Goal: Task Accomplishment & Management: Complete application form

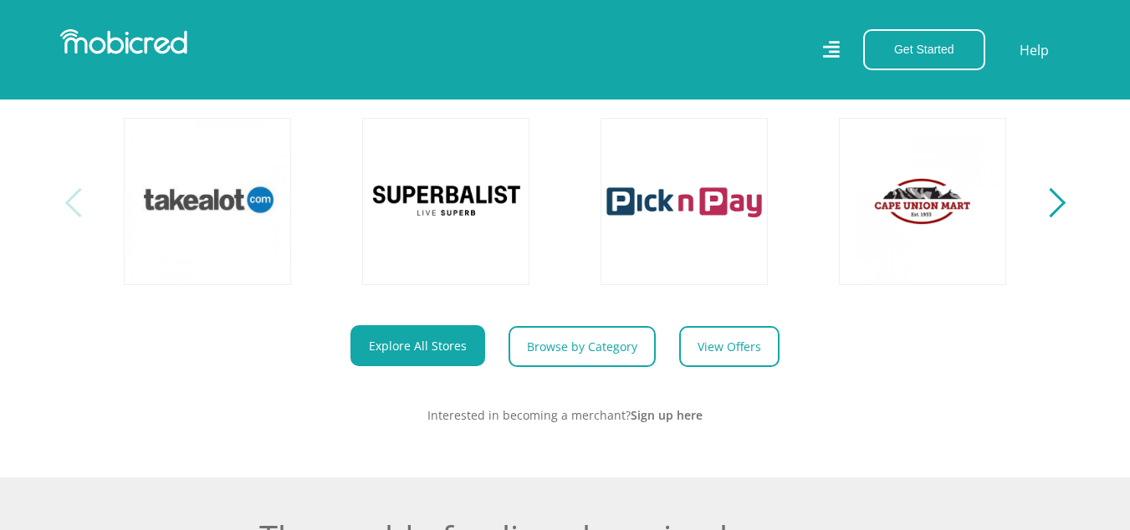
scroll to position [636, 0]
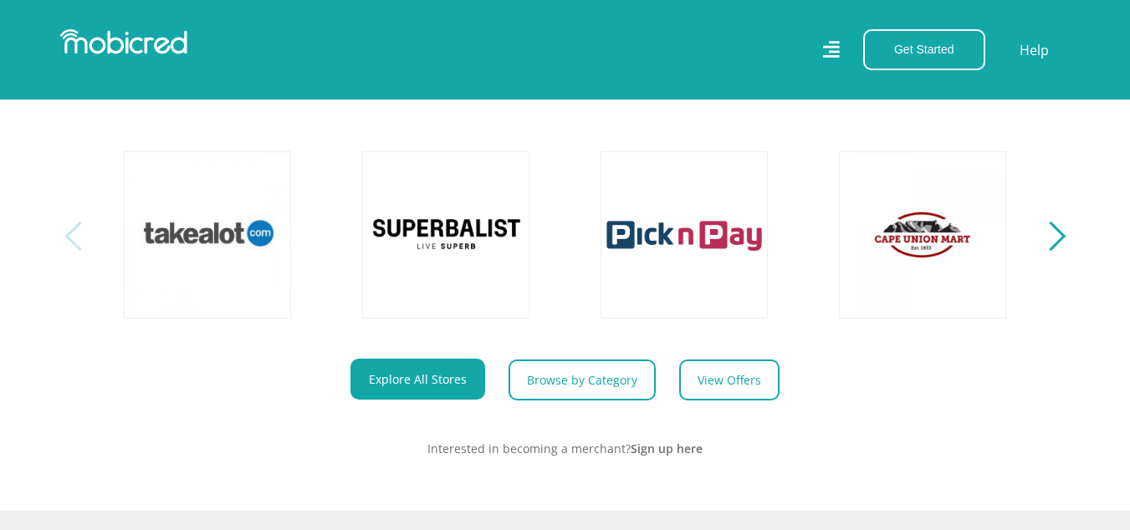
click at [1053, 249] on div "Next" at bounding box center [1050, 236] width 29 height 29
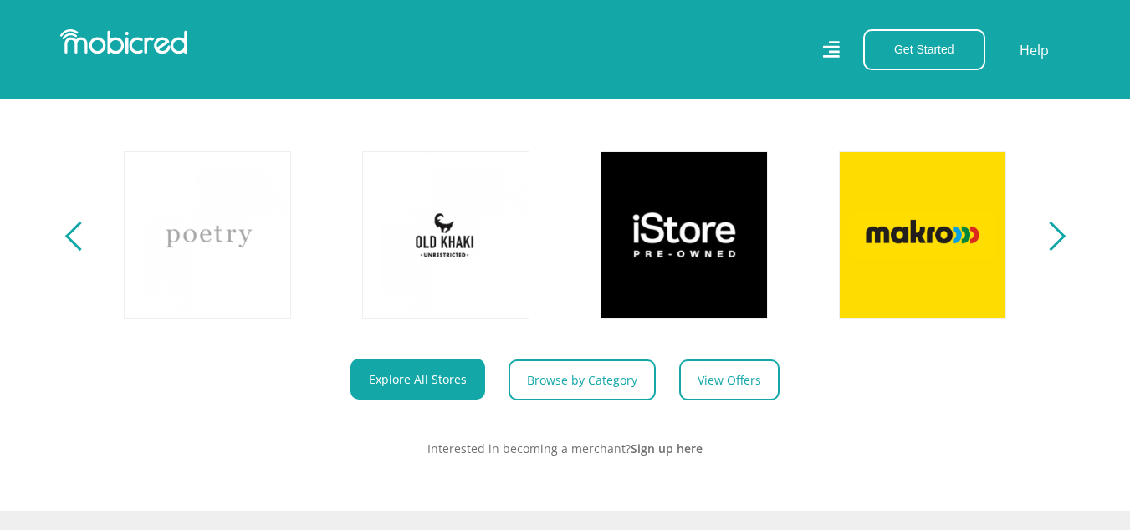
click at [1053, 249] on div "Next" at bounding box center [1050, 236] width 29 height 29
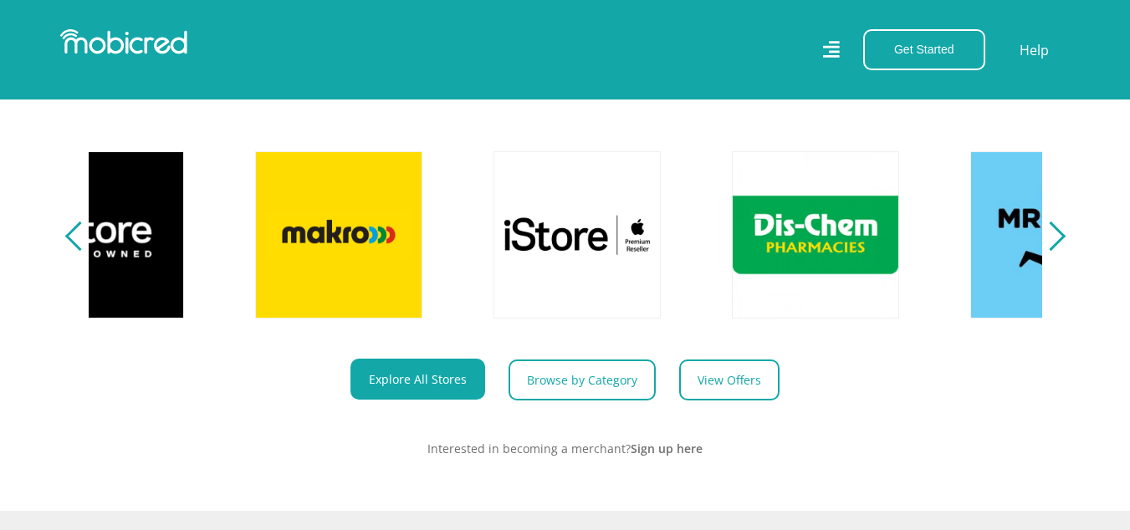
scroll to position [0, 1908]
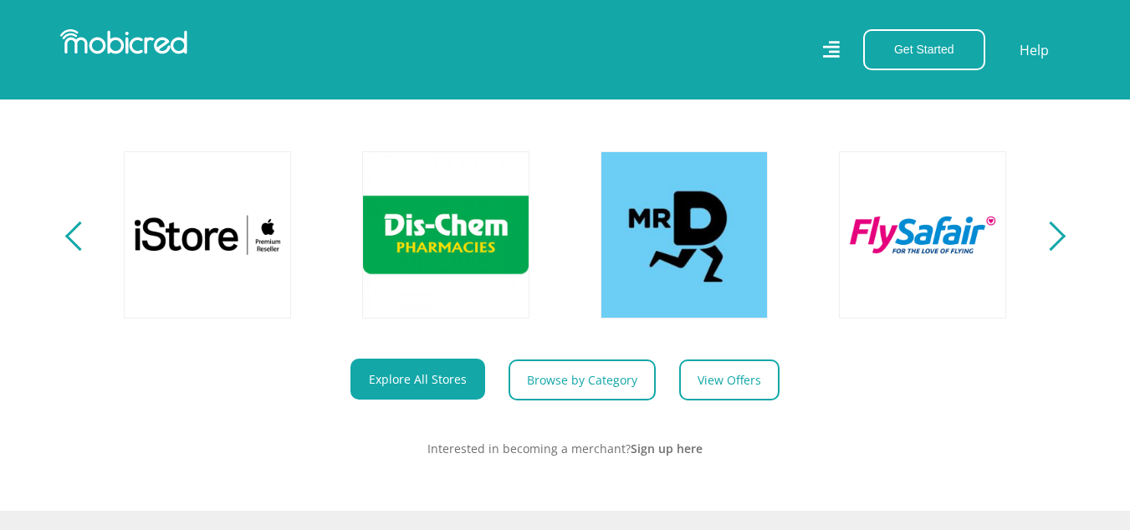
click at [1053, 249] on div "Next" at bounding box center [1050, 236] width 29 height 29
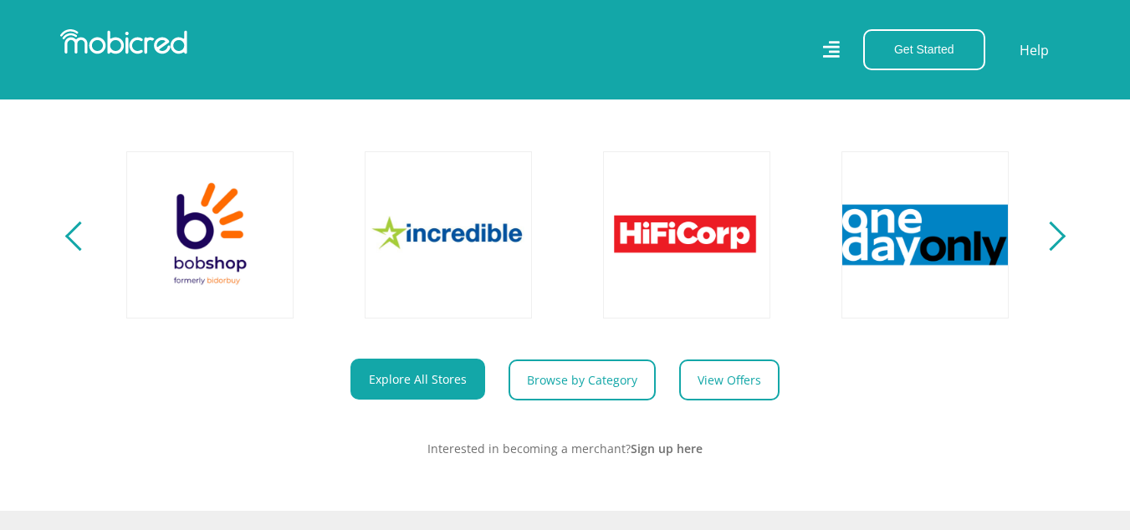
scroll to position [0, 2862]
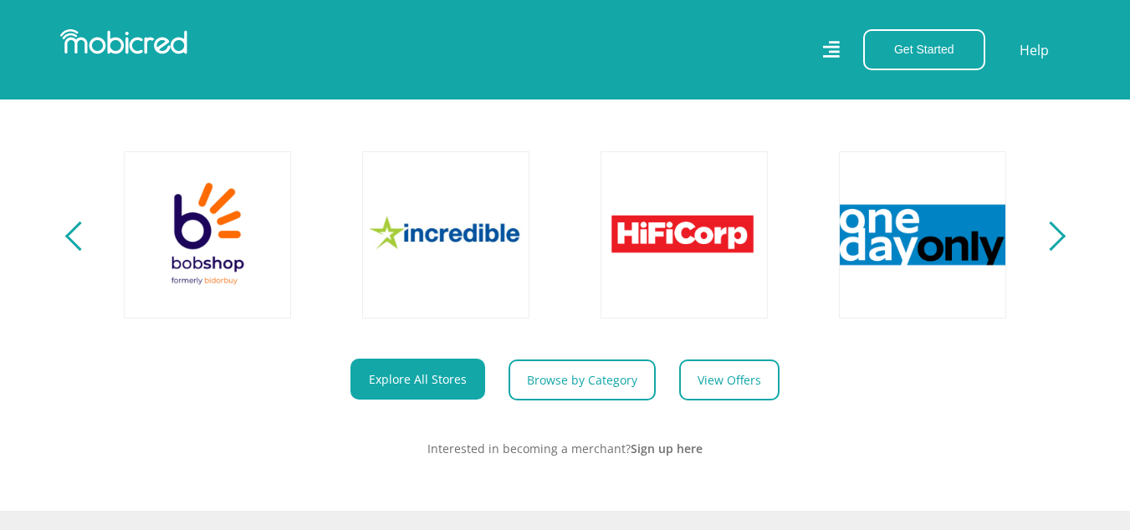
click at [1053, 249] on div "Next" at bounding box center [1050, 236] width 29 height 29
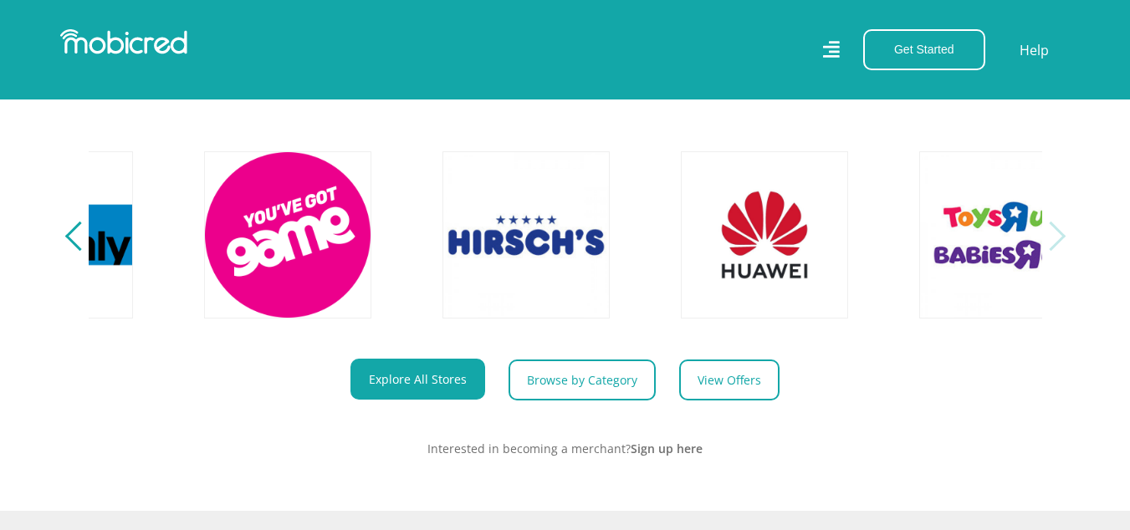
scroll to position [0, 3816]
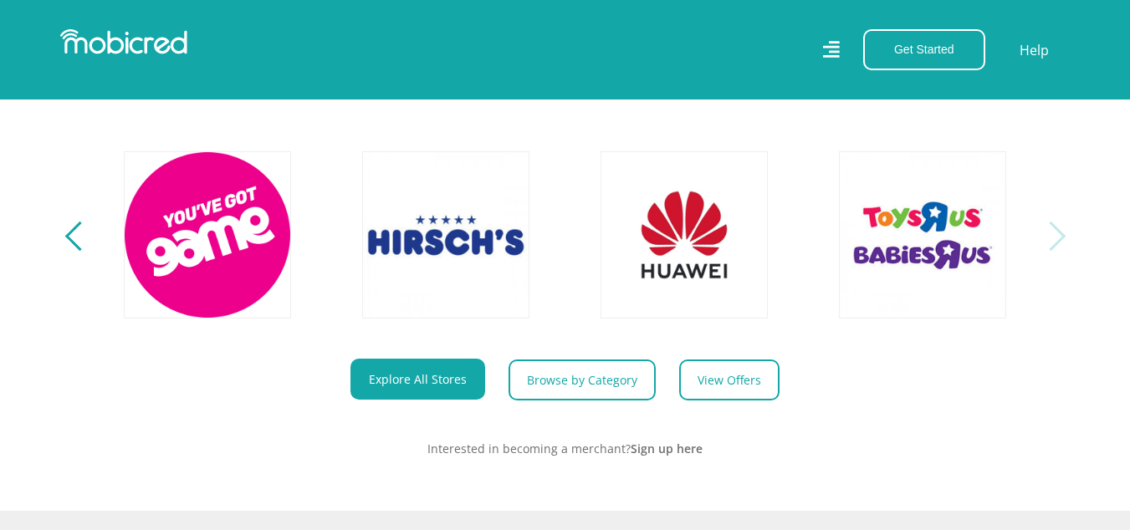
click at [1053, 249] on div "Next" at bounding box center [1050, 236] width 29 height 29
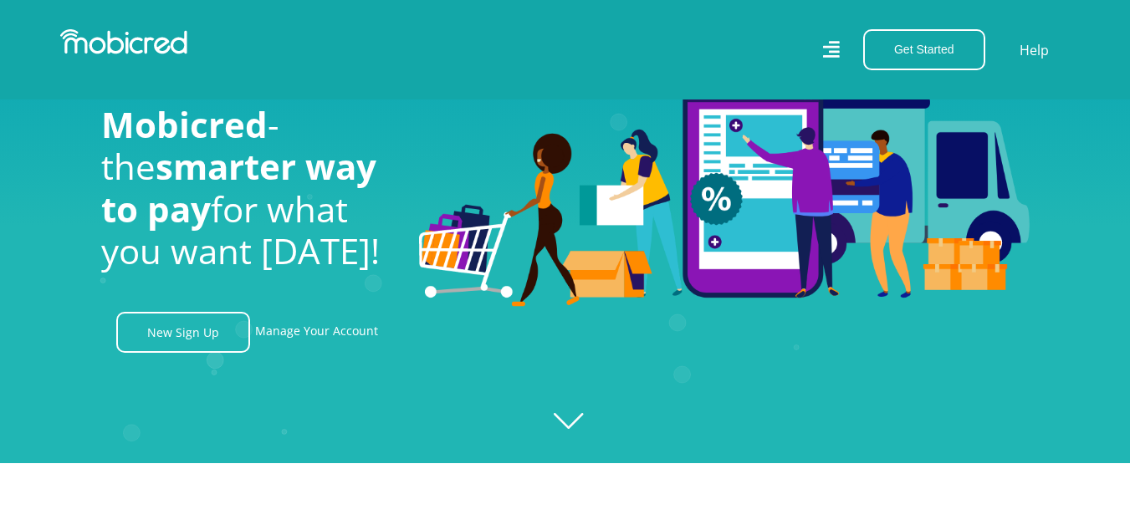
scroll to position [0, 0]
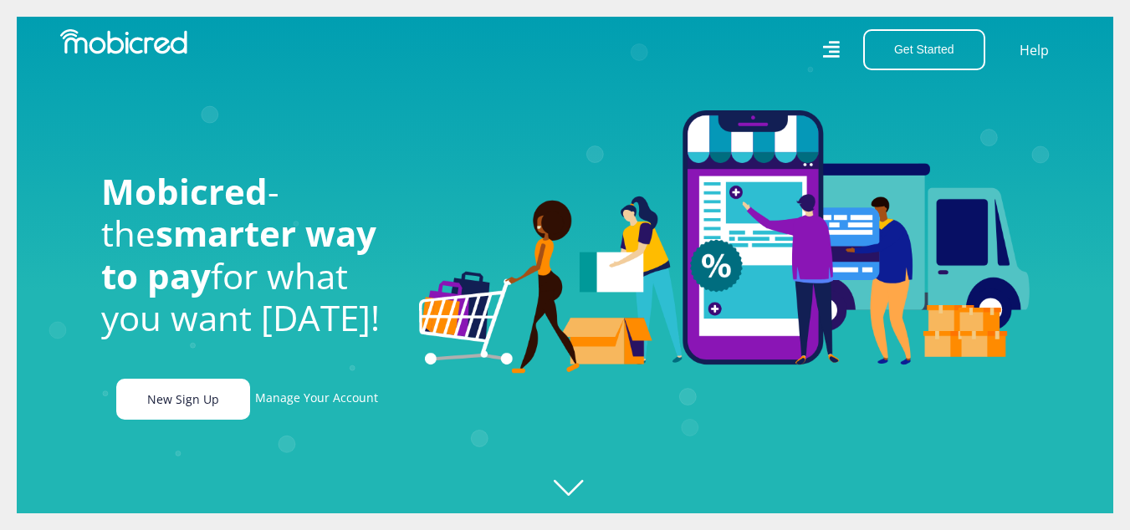
click at [170, 406] on link "New Sign Up" at bounding box center [183, 399] width 134 height 41
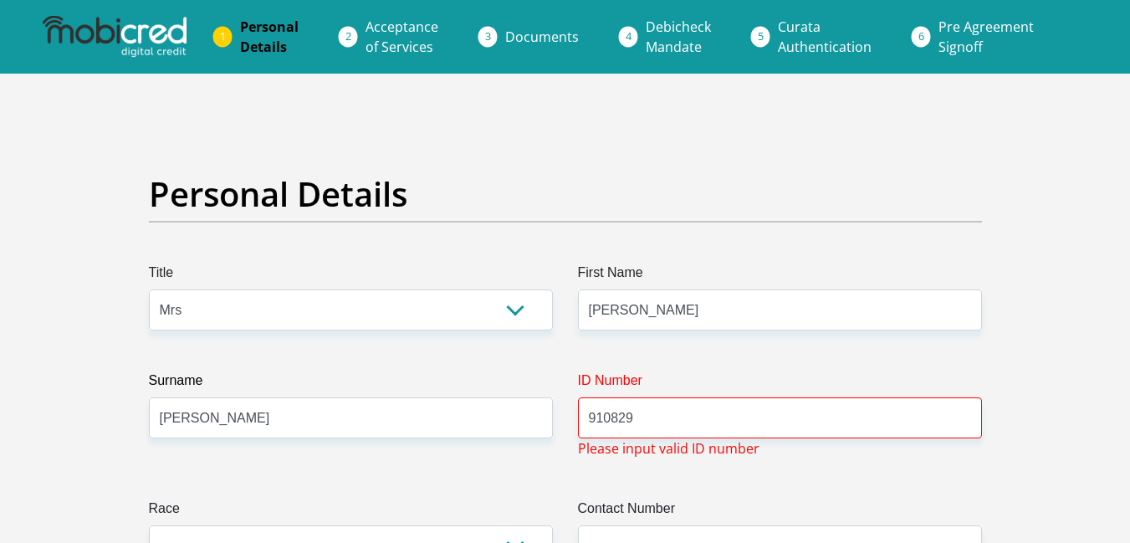
select select "Mrs"
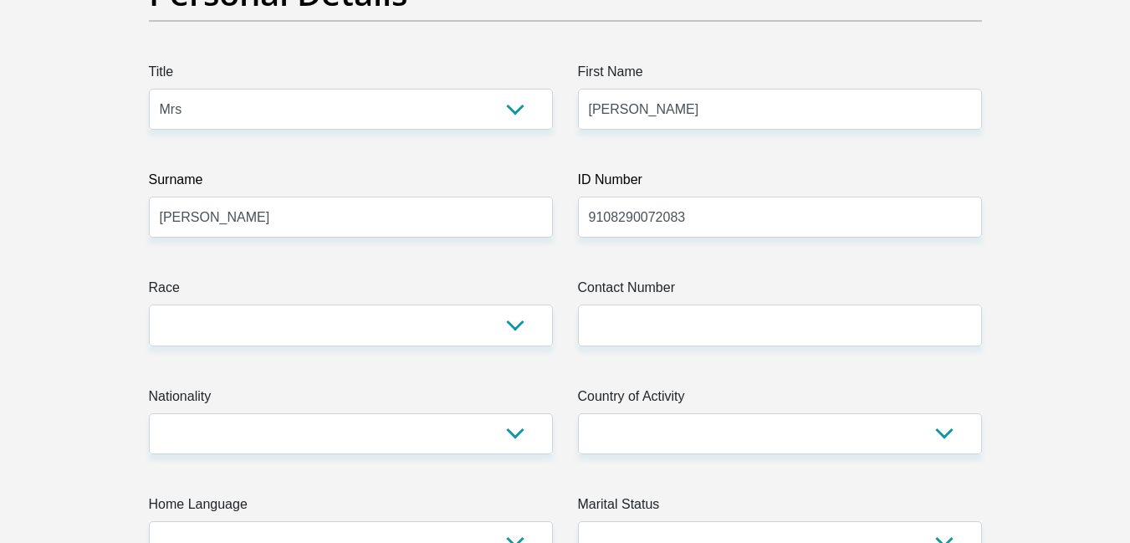
scroll to position [234, 0]
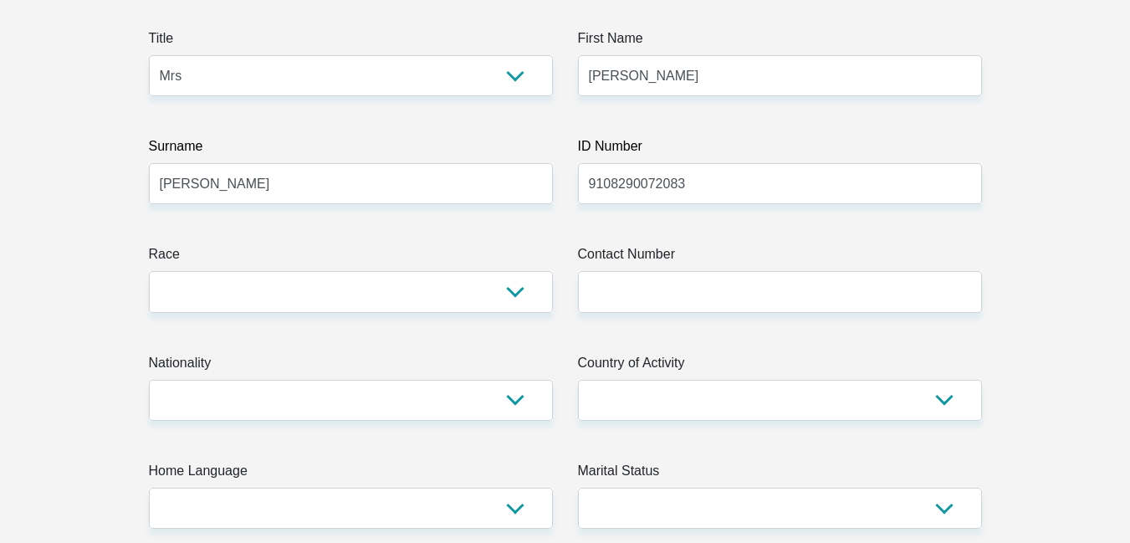
type input "9108290072083"
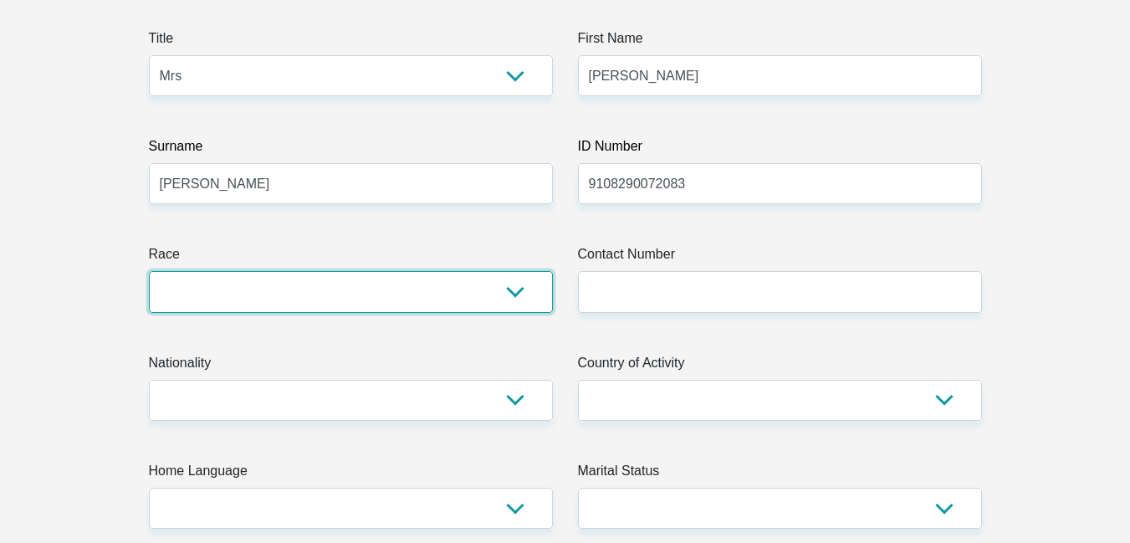
click at [505, 292] on select "Black Coloured Indian White Other" at bounding box center [351, 291] width 404 height 41
select select "3"
click at [149, 271] on select "Black Coloured Indian White Other" at bounding box center [351, 291] width 404 height 41
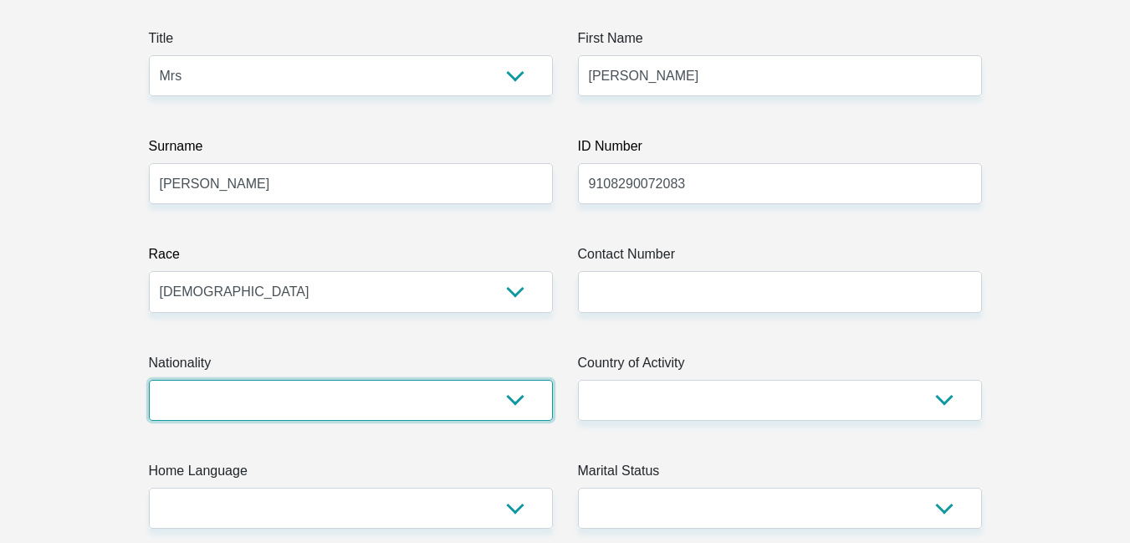
click at [511, 397] on select "[GEOGRAPHIC_DATA] [GEOGRAPHIC_DATA] [GEOGRAPHIC_DATA] [GEOGRAPHIC_DATA] [GEOGRA…" at bounding box center [351, 400] width 404 height 41
select select "ZAF"
click at [149, 380] on select "[GEOGRAPHIC_DATA] [GEOGRAPHIC_DATA] [GEOGRAPHIC_DATA] [GEOGRAPHIC_DATA] [GEOGRA…" at bounding box center [351, 400] width 404 height 41
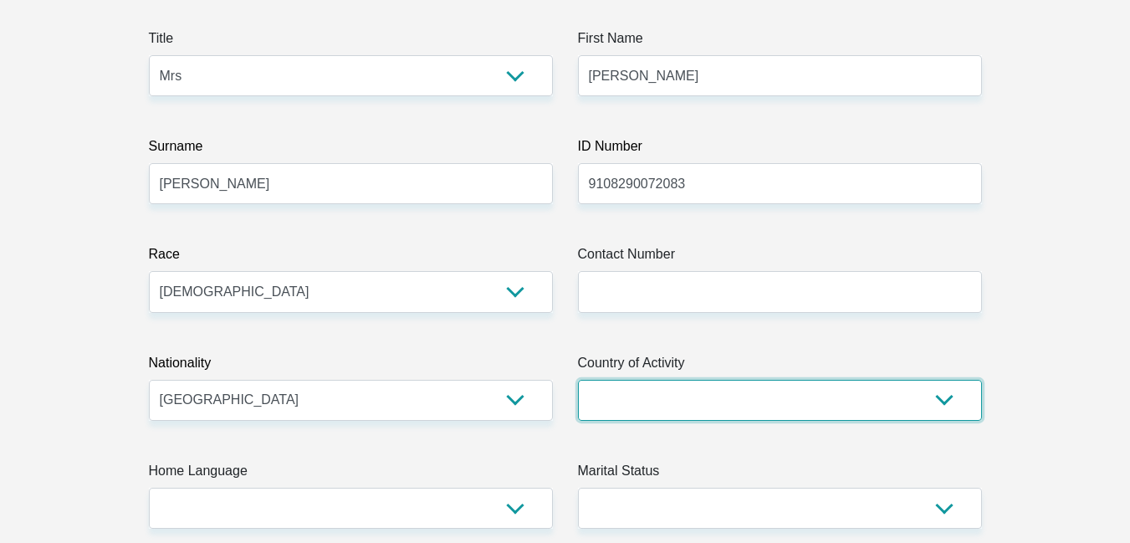
click at [951, 395] on select "[GEOGRAPHIC_DATA] [GEOGRAPHIC_DATA] [GEOGRAPHIC_DATA] [GEOGRAPHIC_DATA] [GEOGRA…" at bounding box center [780, 400] width 404 height 41
select select "ZAF"
click at [578, 380] on select "[GEOGRAPHIC_DATA] [GEOGRAPHIC_DATA] [GEOGRAPHIC_DATA] [GEOGRAPHIC_DATA] [GEOGRA…" at bounding box center [780, 400] width 404 height 41
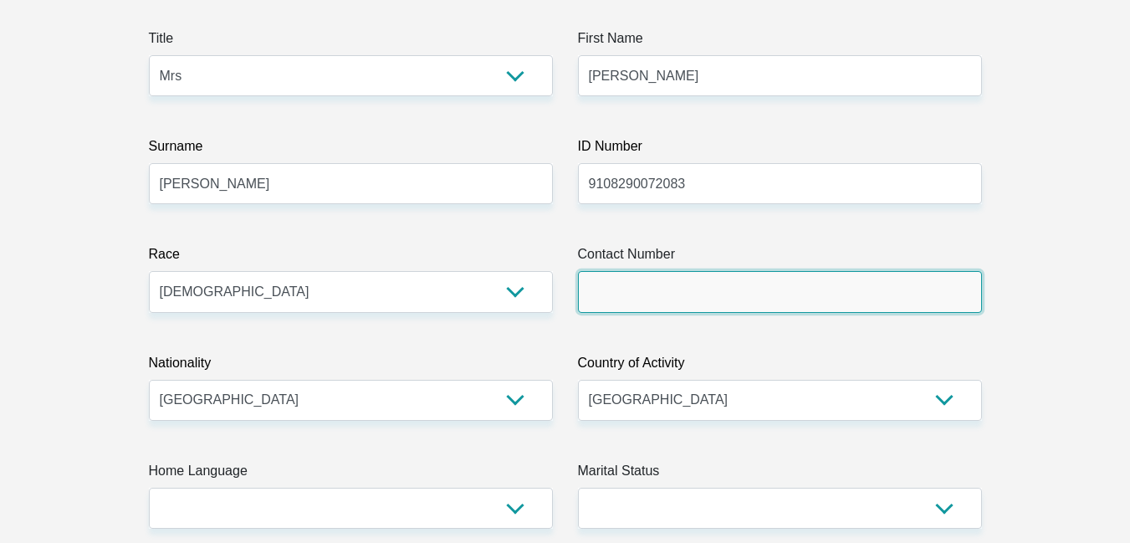
click at [837, 288] on input "Contact Number" at bounding box center [780, 291] width 404 height 41
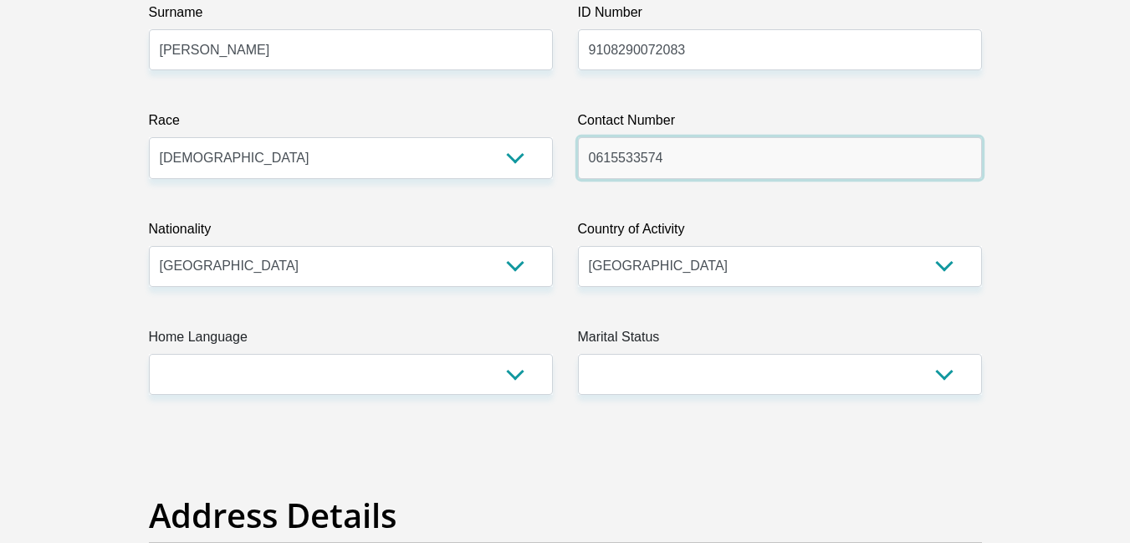
scroll to position [402, 0]
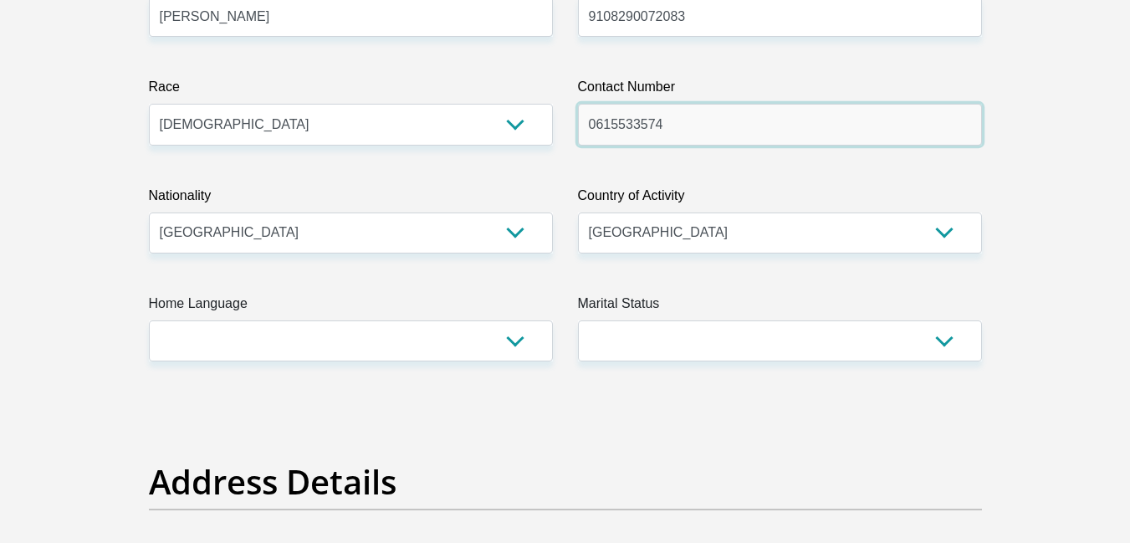
type input "0615533574"
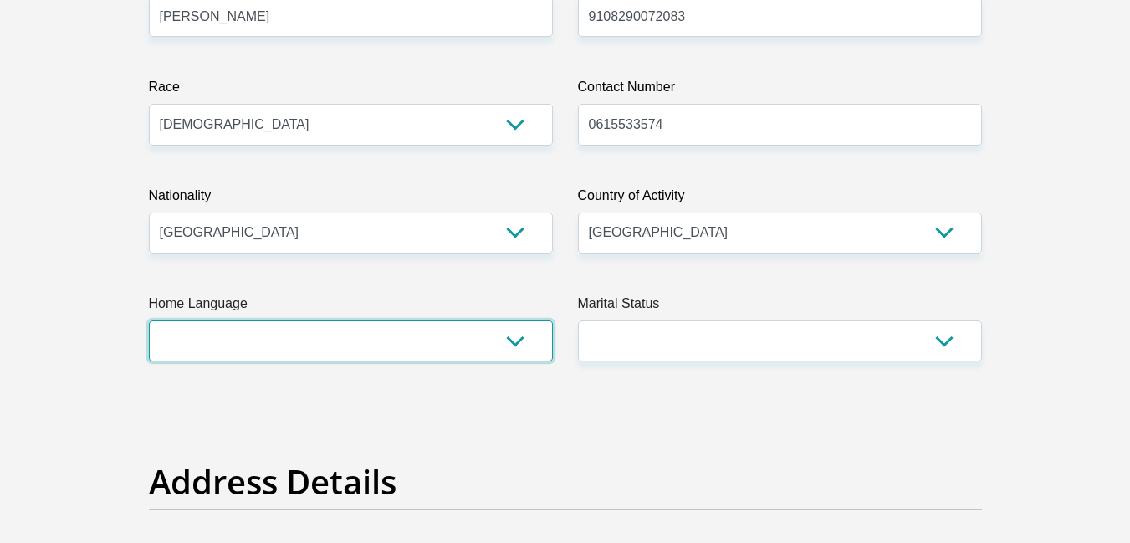
click at [515, 338] on select "Afrikaans English Sepedi South Ndebele Southern Sotho Swati Tsonga Tswana Venda…" at bounding box center [351, 340] width 404 height 41
select select "eng"
click at [149, 320] on select "Afrikaans English Sepedi South Ndebele Southern Sotho Swati Tsonga Tswana Venda…" at bounding box center [351, 340] width 404 height 41
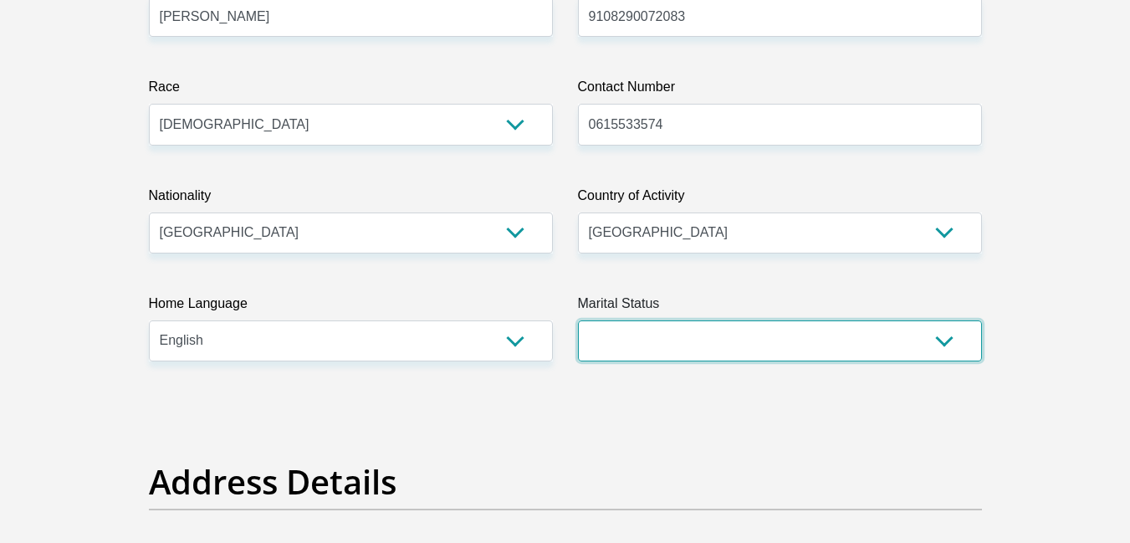
click at [938, 338] on select "Married ANC Single Divorced Widowed Married COP or Customary Law" at bounding box center [780, 340] width 404 height 41
select select "5"
click at [578, 320] on select "Married ANC Single Divorced Widowed Married COP or Customary Law" at bounding box center [780, 340] width 404 height 41
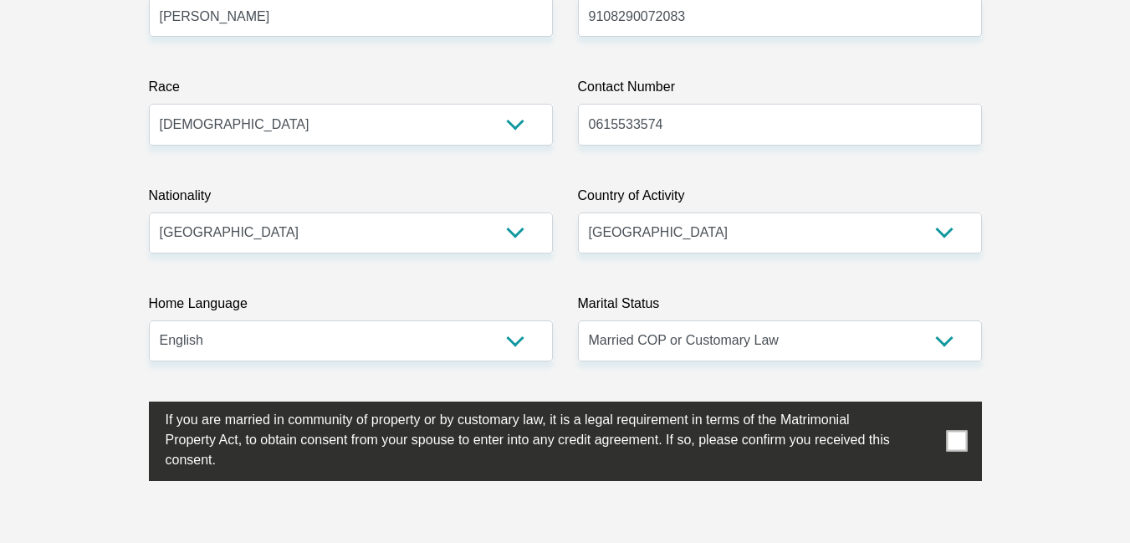
click at [967, 435] on label at bounding box center [565, 441] width 833 height 79
click at [132, 406] on input "checkbox" at bounding box center [132, 406] width 0 height 0
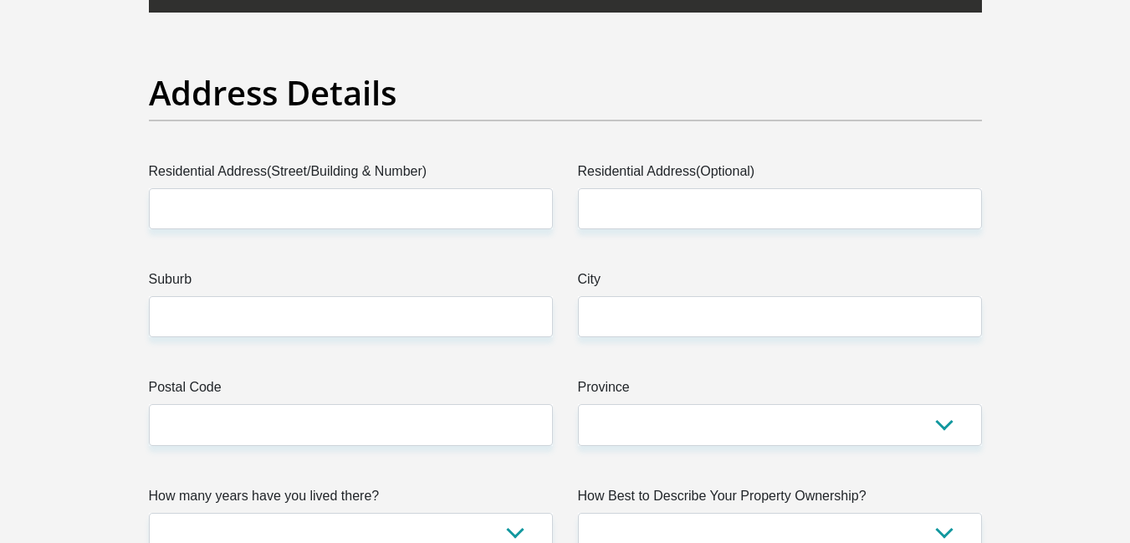
scroll to position [904, 0]
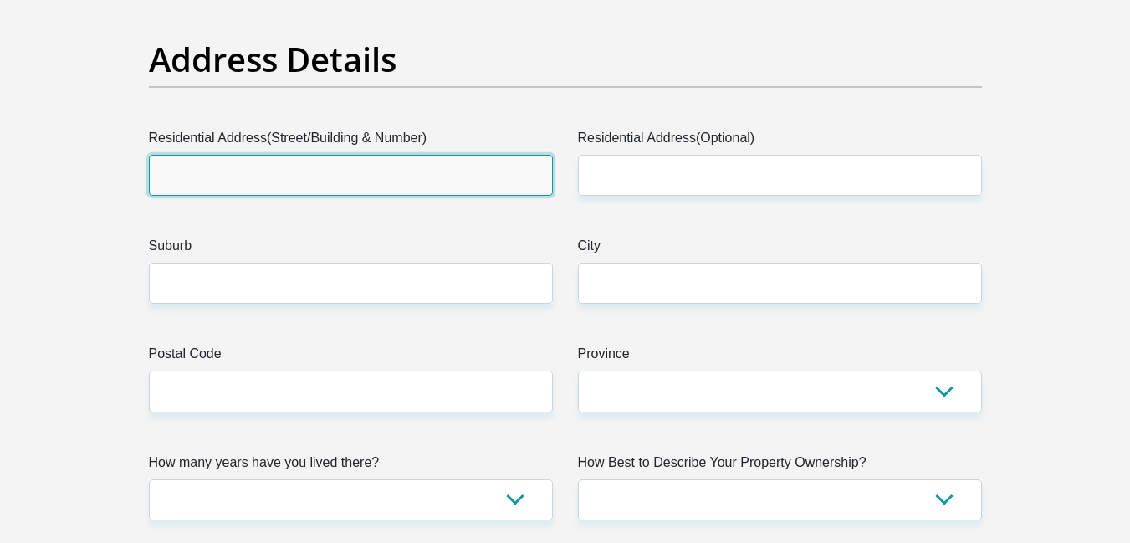
click at [488, 170] on input "Residential Address(Street/Building & Number)" at bounding box center [351, 175] width 404 height 41
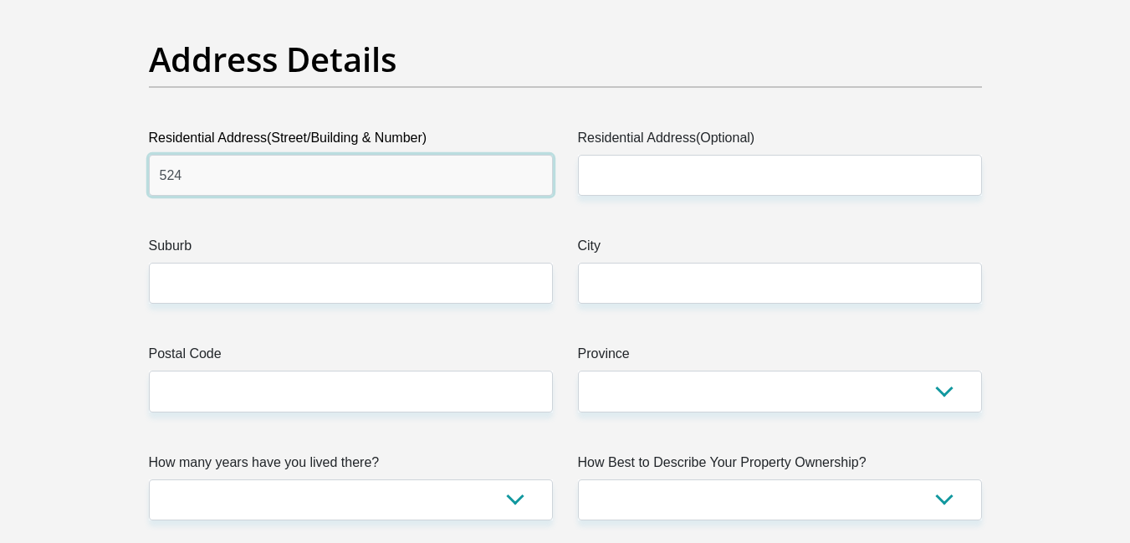
type input "524"
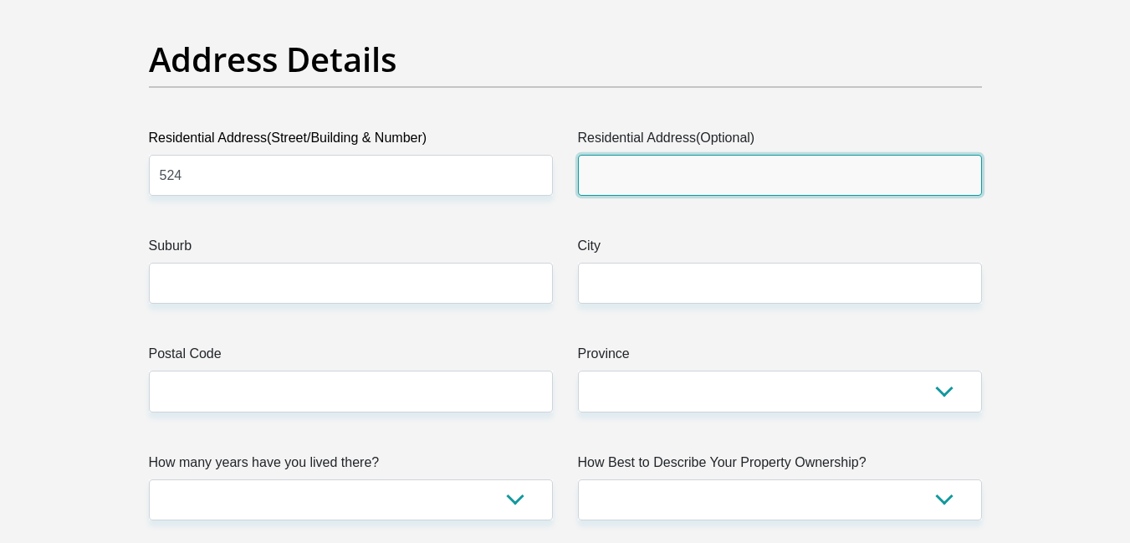
click at [633, 171] on input "Residential Address(Optional)" at bounding box center [780, 175] width 404 height 41
type input "5"
type input "[GEOGRAPHIC_DATA]"
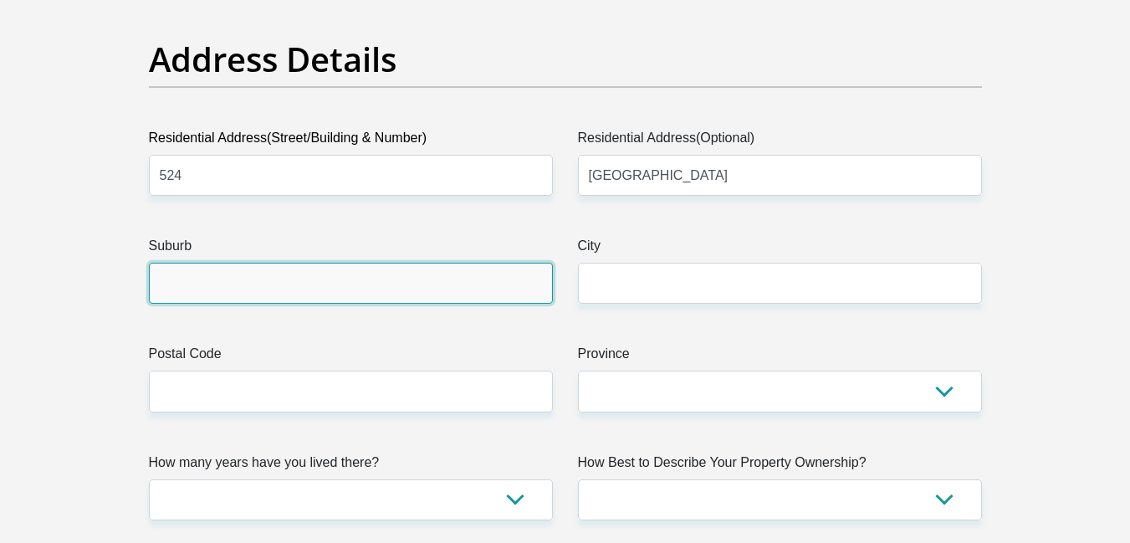
click at [509, 279] on input "Suburb" at bounding box center [351, 283] width 404 height 41
type input "CHATSWORTH"
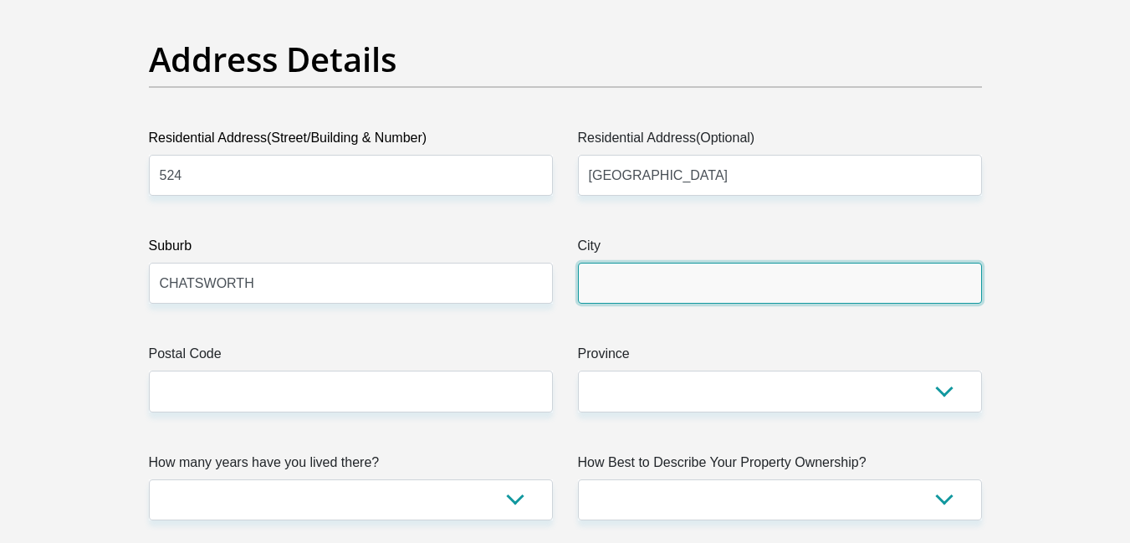
click at [603, 285] on input "City" at bounding box center [780, 283] width 404 height 41
type input "[GEOGRAPHIC_DATA]"
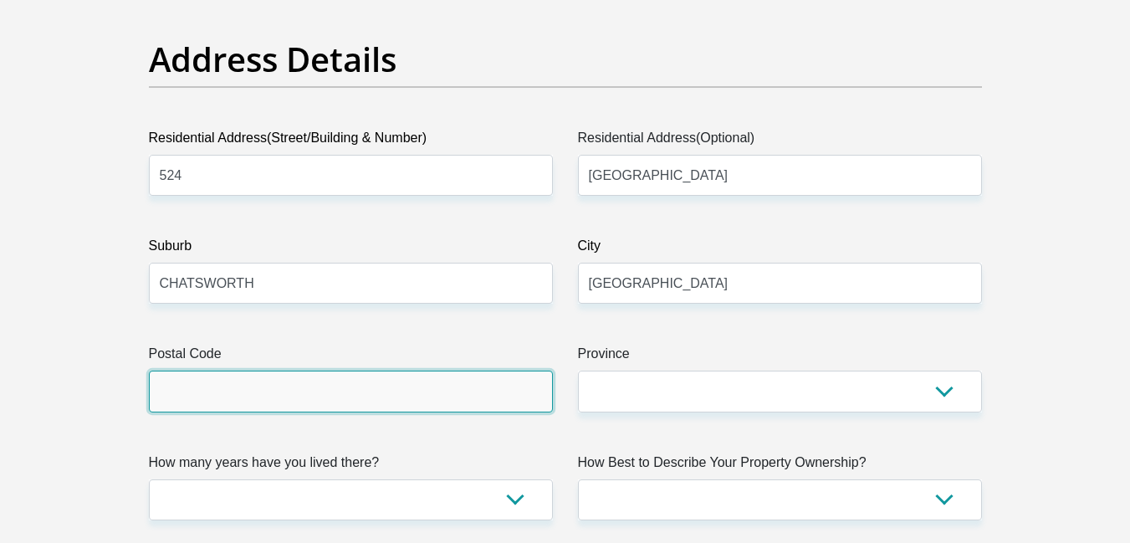
click at [502, 392] on input "Postal Code" at bounding box center [351, 391] width 404 height 41
type input "4092"
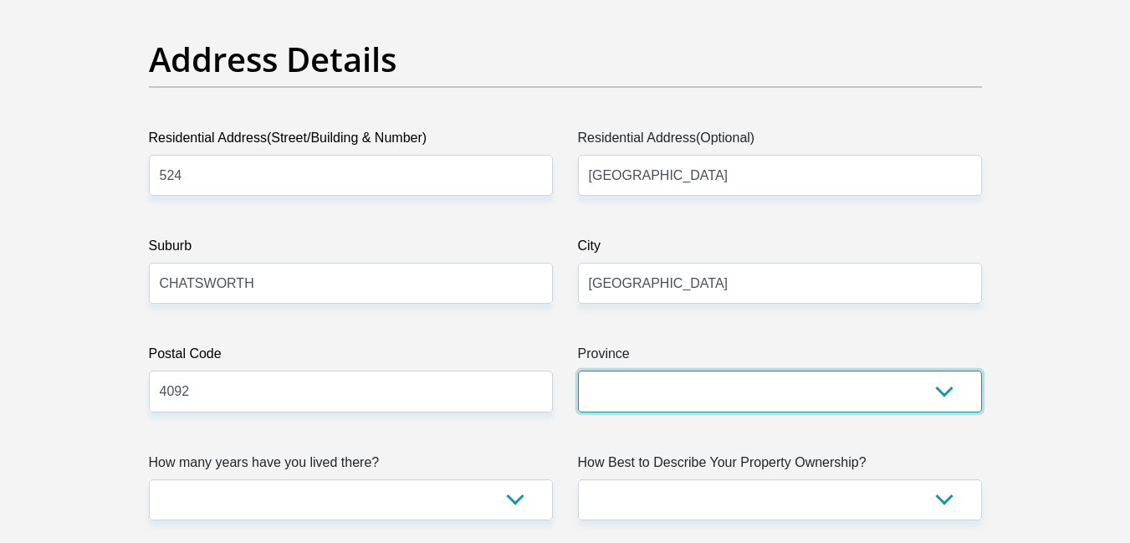
click at [613, 395] on select "Eastern Cape Free State [GEOGRAPHIC_DATA] [GEOGRAPHIC_DATA][DATE] [GEOGRAPHIC_D…" at bounding box center [780, 391] width 404 height 41
select select "[GEOGRAPHIC_DATA][DATE]"
click at [578, 371] on select "Eastern Cape Free State [GEOGRAPHIC_DATA] [GEOGRAPHIC_DATA][DATE] [GEOGRAPHIC_D…" at bounding box center [780, 391] width 404 height 41
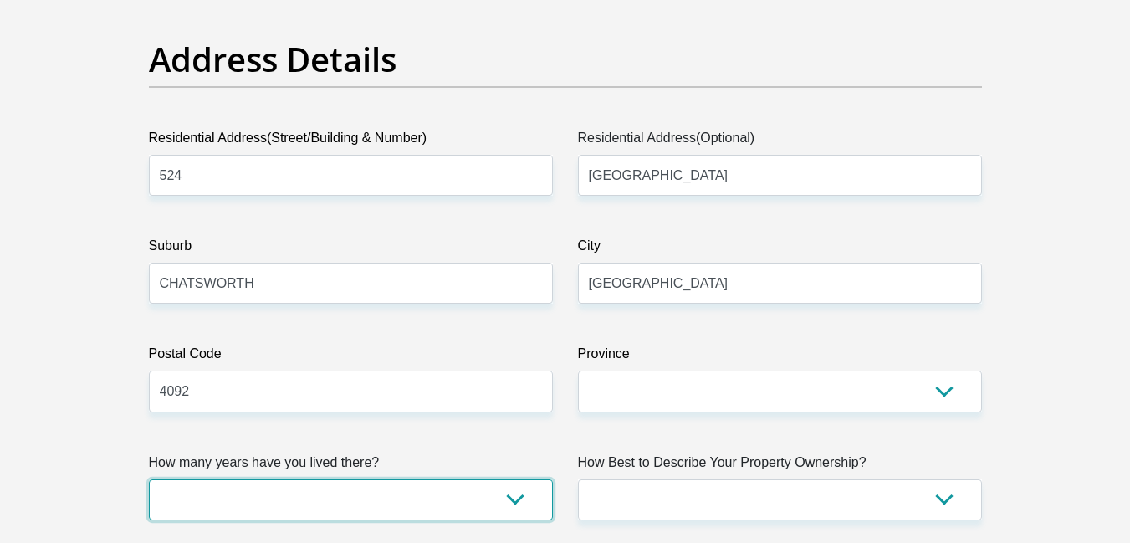
click at [526, 501] on select "less than 1 year 1-3 years 3-5 years 5+ years" at bounding box center [351, 499] width 404 height 41
select select "5"
click at [149, 479] on select "less than 1 year 1-3 years 3-5 years 5+ years" at bounding box center [351, 499] width 404 height 41
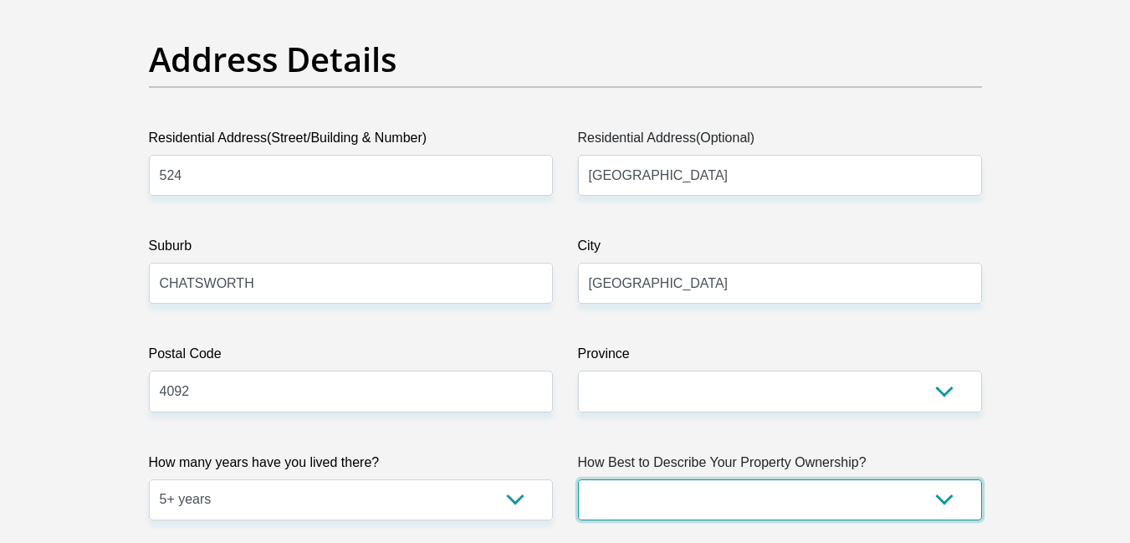
click at [942, 490] on select "Owned Rented Family Owned Company Dwelling" at bounding box center [780, 499] width 404 height 41
click at [578, 479] on select "Owned Rented Family Owned Company Dwelling" at bounding box center [780, 499] width 404 height 41
select select "parents"
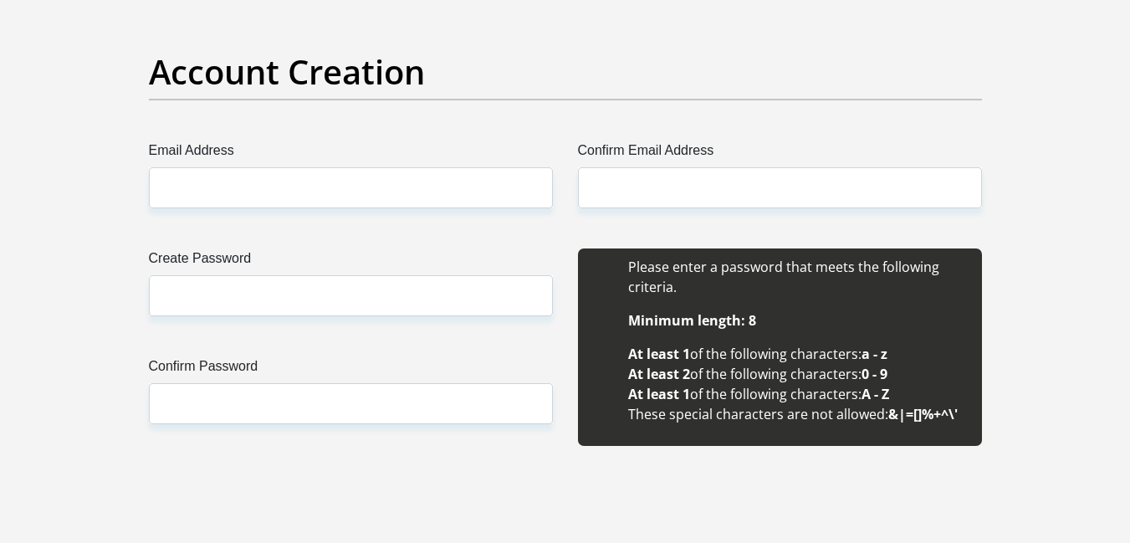
scroll to position [1506, 0]
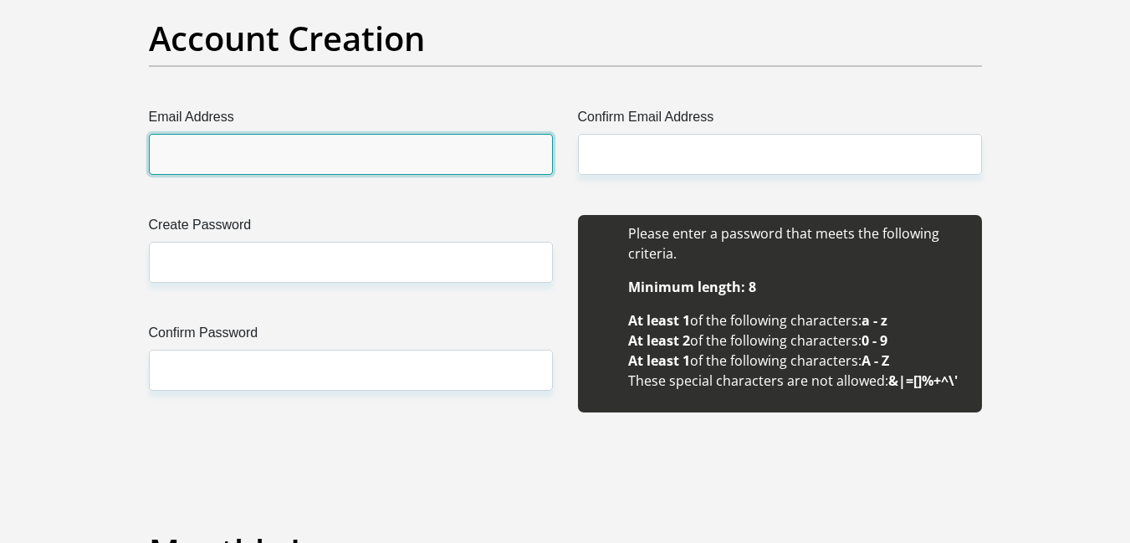
click at [473, 141] on input "Email Address" at bounding box center [351, 154] width 404 height 41
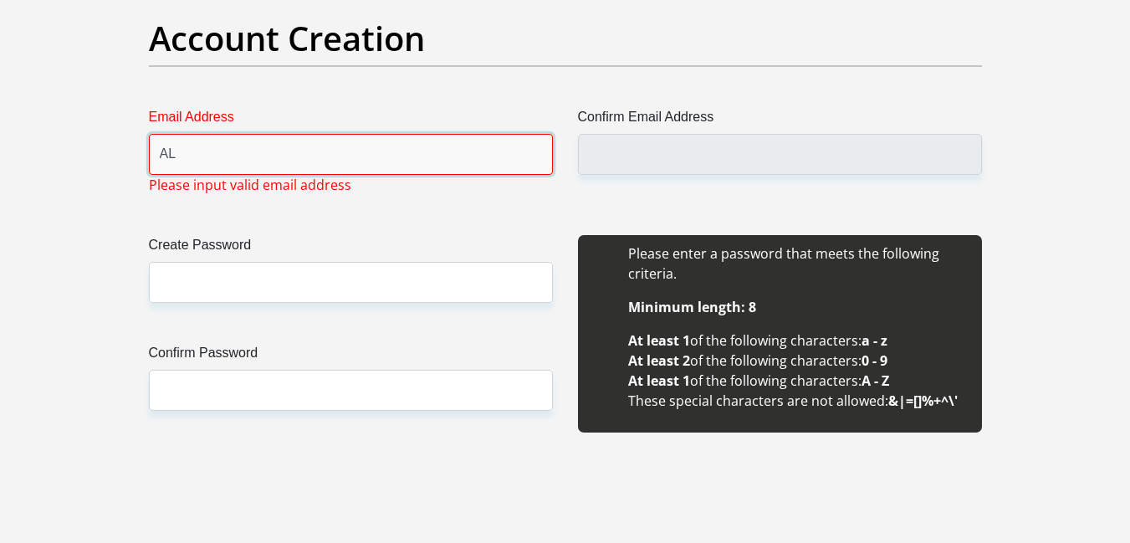
type input "A"
click at [302, 155] on input "alvinanaickerbrijmohan" at bounding box center [351, 154] width 404 height 41
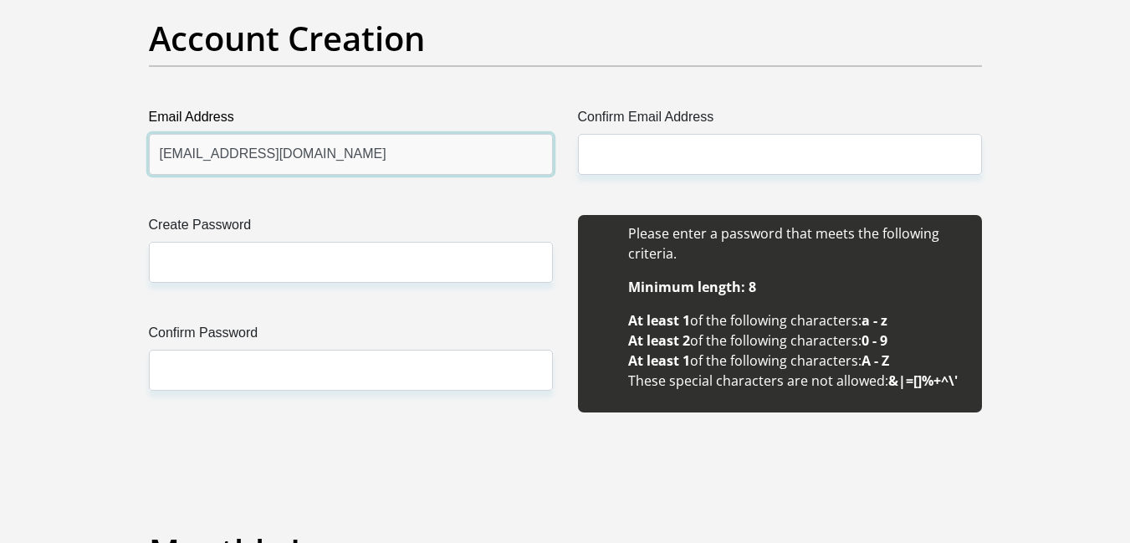
click at [153, 156] on input "[EMAIL_ADDRESS][DOMAIN_NAME]" at bounding box center [351, 154] width 404 height 41
drag, startPoint x: 153, startPoint y: 156, endPoint x: 419, endPoint y: 134, distance: 267.0
click at [419, 134] on input "[EMAIL_ADDRESS][DOMAIN_NAME]" at bounding box center [351, 154] width 404 height 41
type input "[EMAIL_ADDRESS][DOMAIN_NAME]"
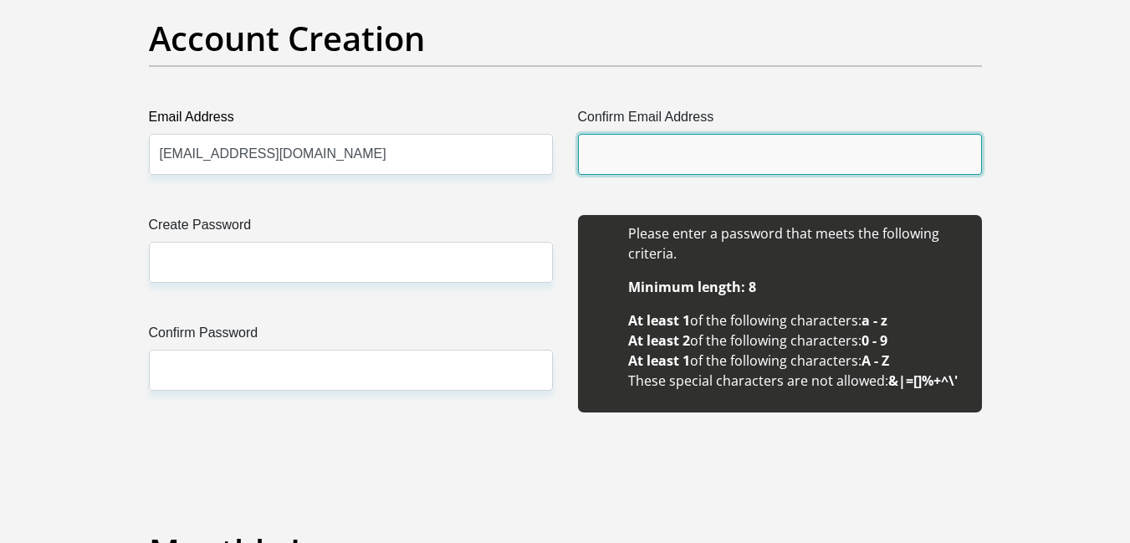
paste input "[EMAIL_ADDRESS][DOMAIN_NAME]"
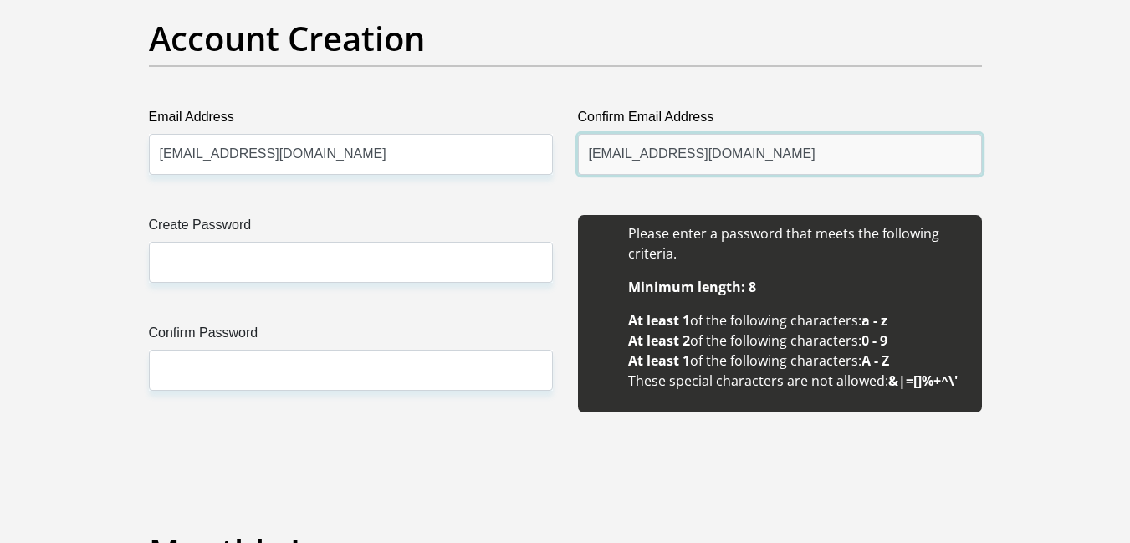
type input "[EMAIL_ADDRESS][DOMAIN_NAME]"
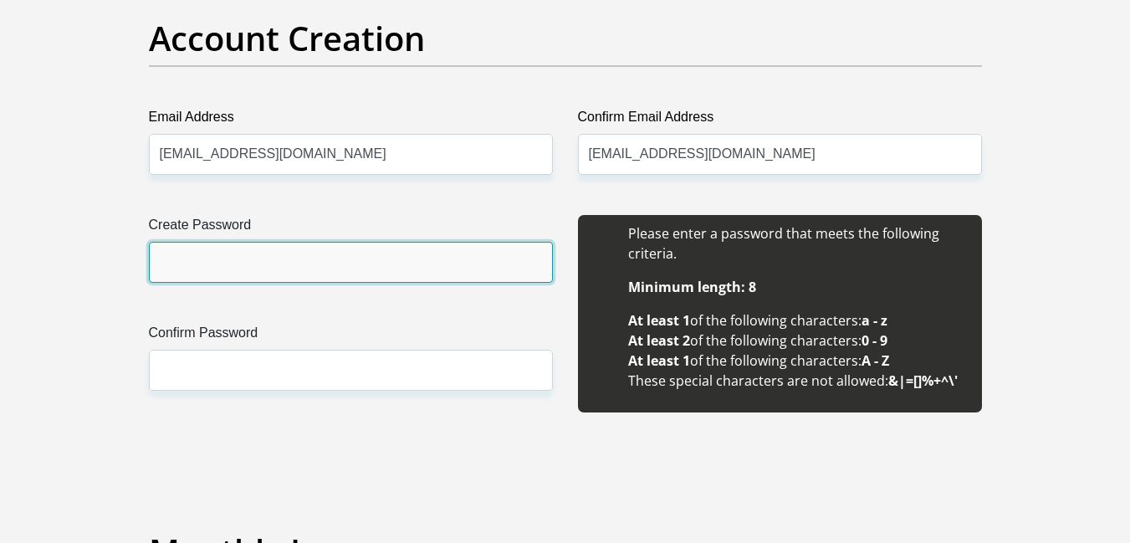
click at [451, 261] on input "Create Password" at bounding box center [351, 262] width 404 height 41
type input "IshaanYajivAarav2585"
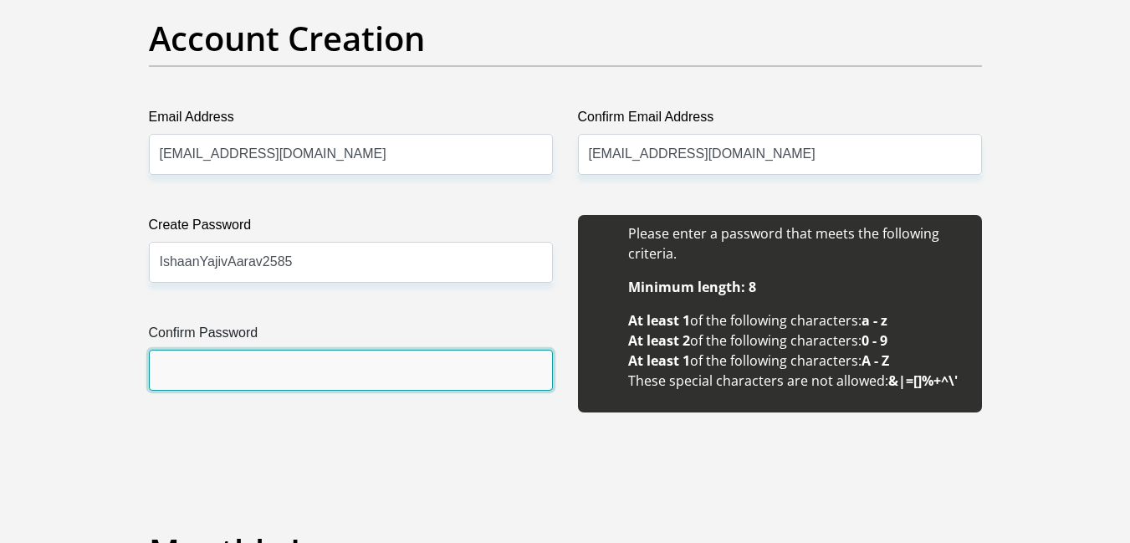
click at [334, 368] on input "Confirm Password" at bounding box center [351, 370] width 404 height 41
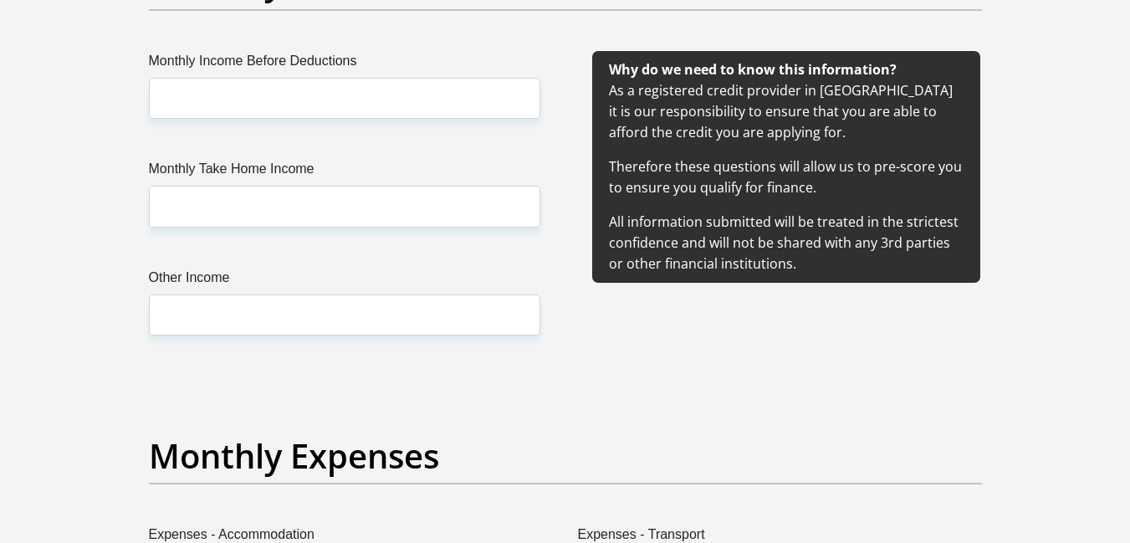
scroll to position [1868, 0]
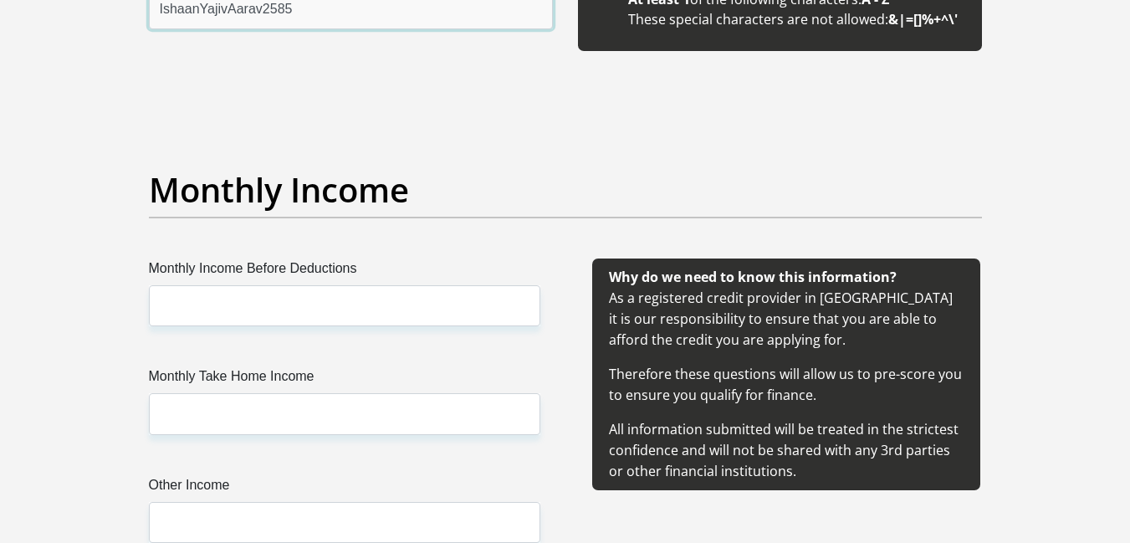
type input "IshaanYajivAarav2585"
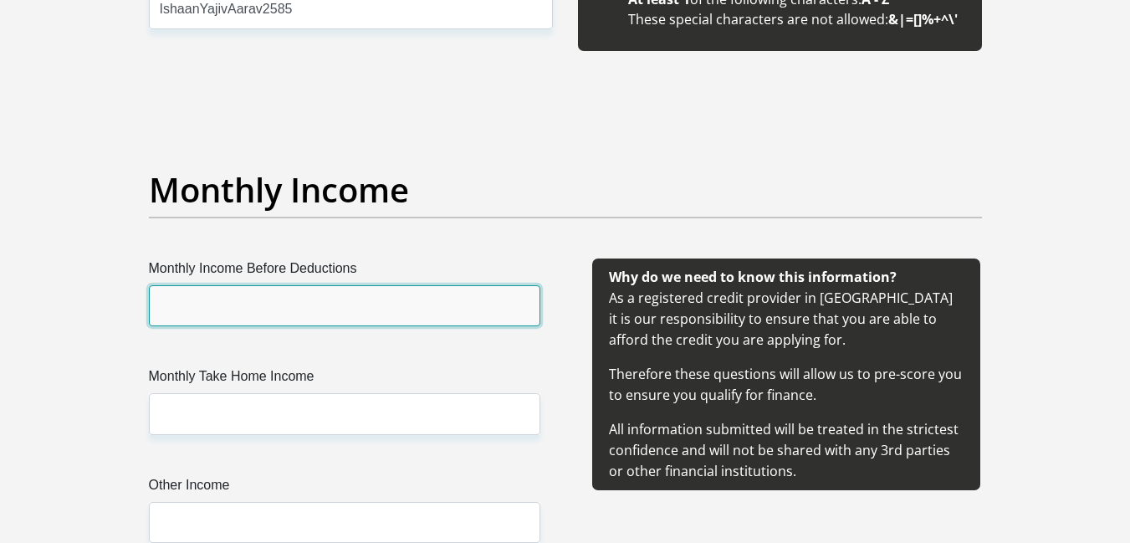
click at [299, 315] on input "Monthly Income Before Deductions" at bounding box center [345, 305] width 392 height 41
type input "2500"
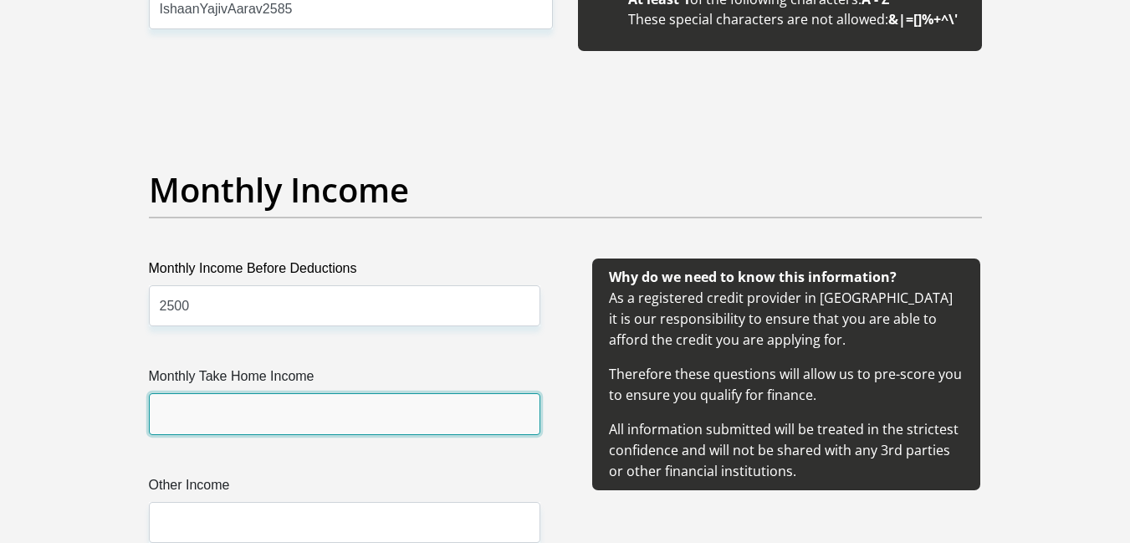
click at [250, 404] on input "Monthly Take Home Income" at bounding box center [345, 413] width 392 height 41
type input "2500"
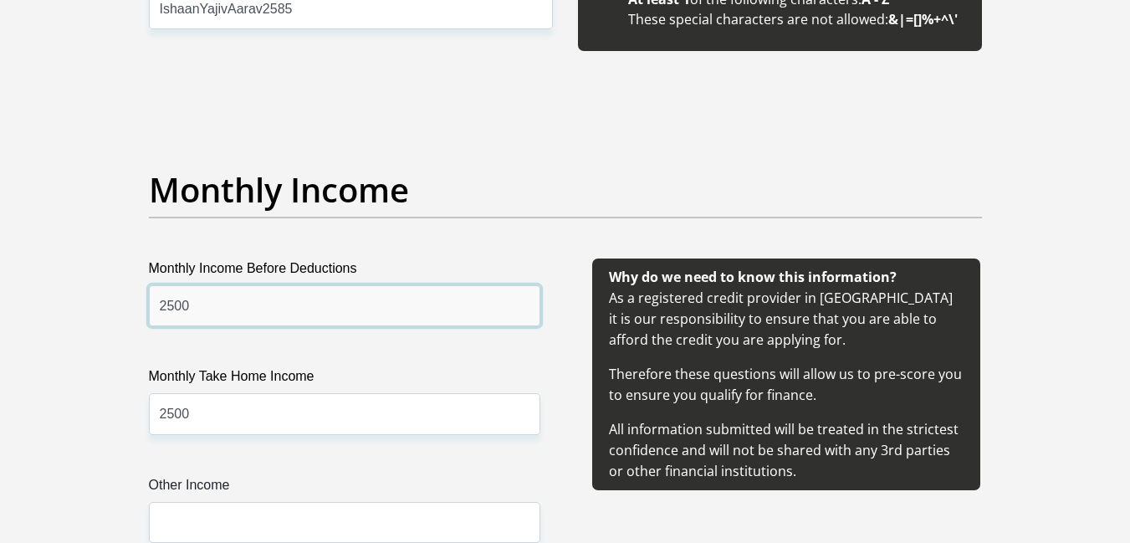
click at [249, 319] on input "2500" at bounding box center [345, 305] width 392 height 41
type input "2300"
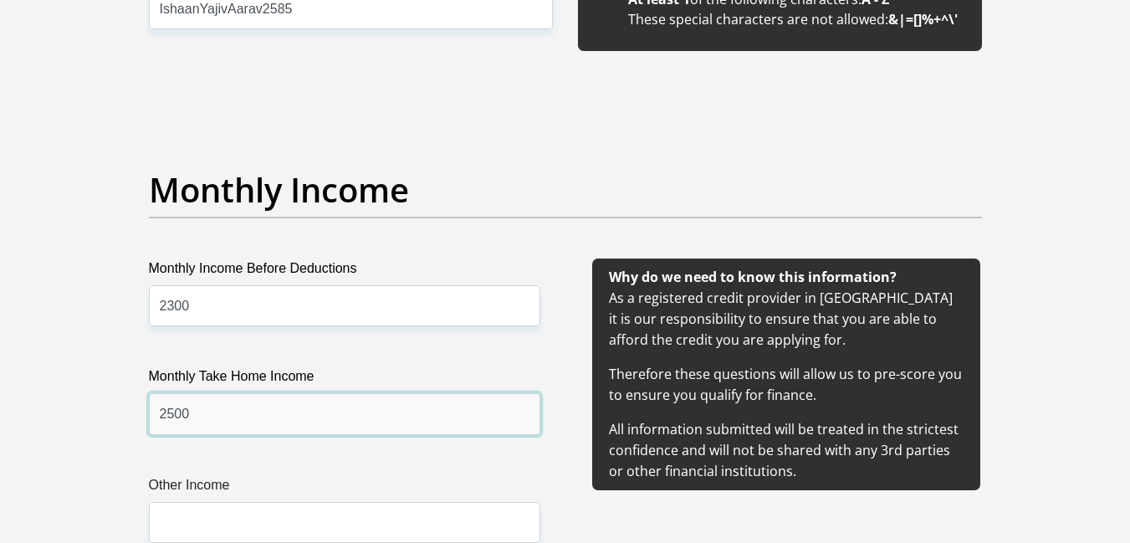
click at [173, 420] on input "2500" at bounding box center [345, 413] width 392 height 41
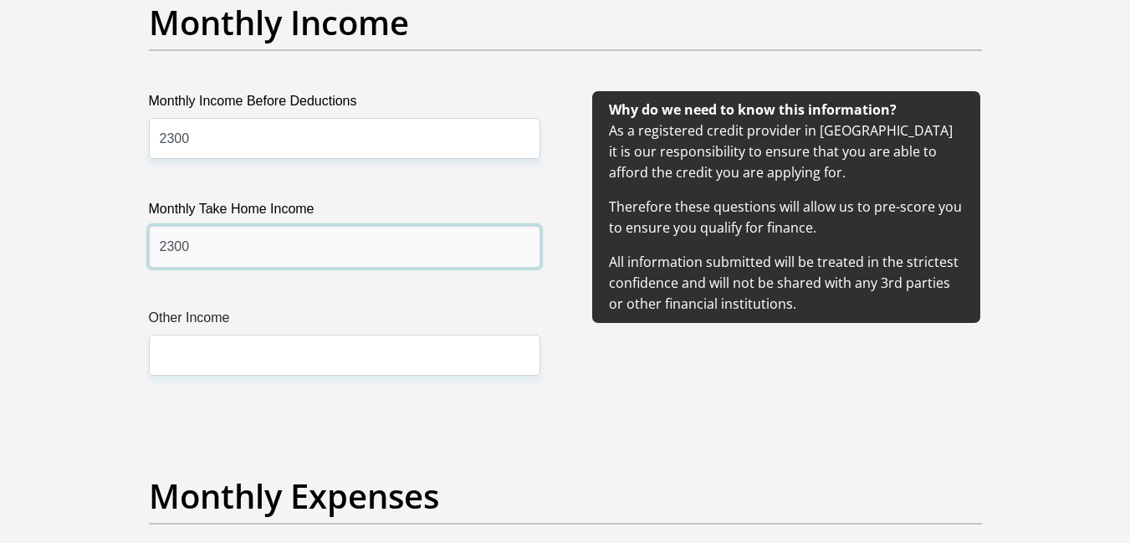
scroll to position [2102, 0]
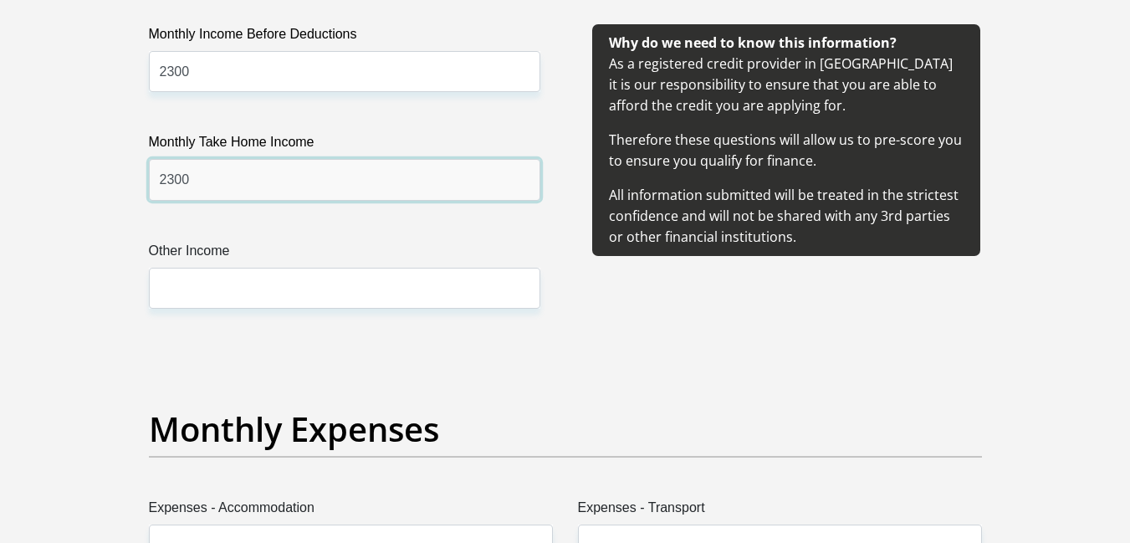
type input "2300"
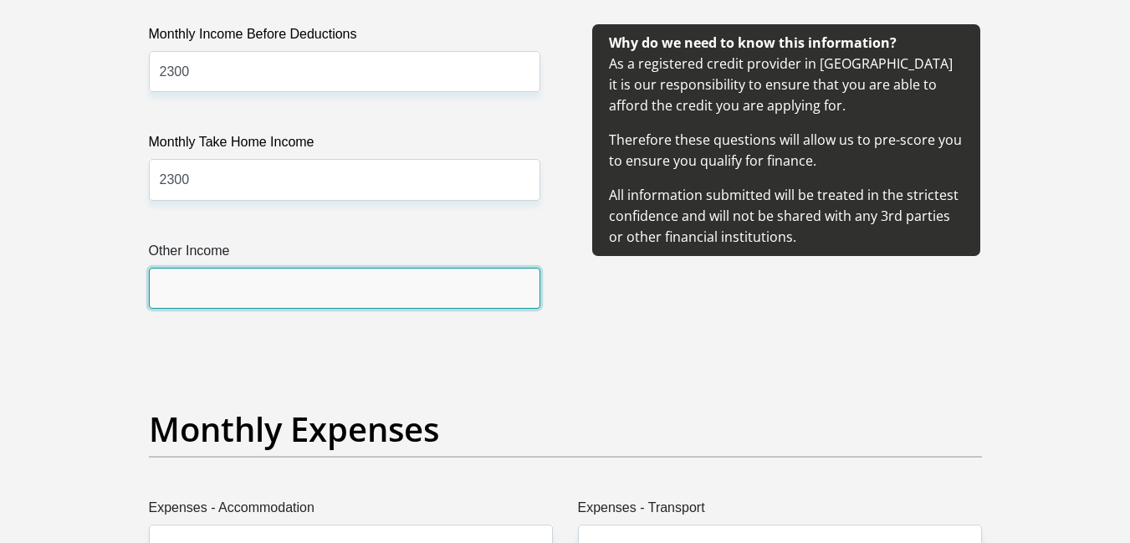
click at [488, 285] on input "Other Income" at bounding box center [345, 288] width 392 height 41
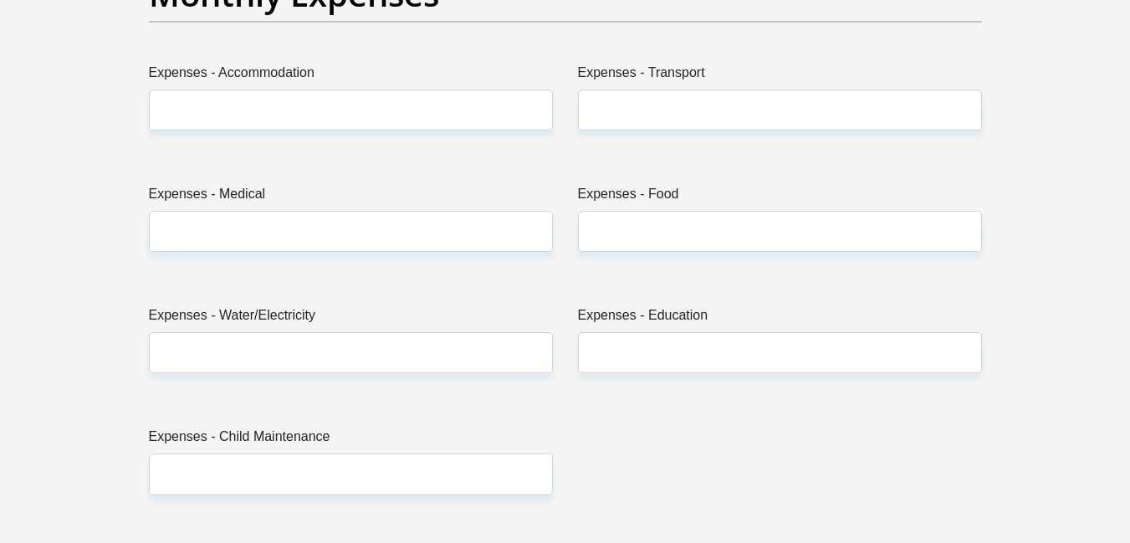
scroll to position [2381, 0]
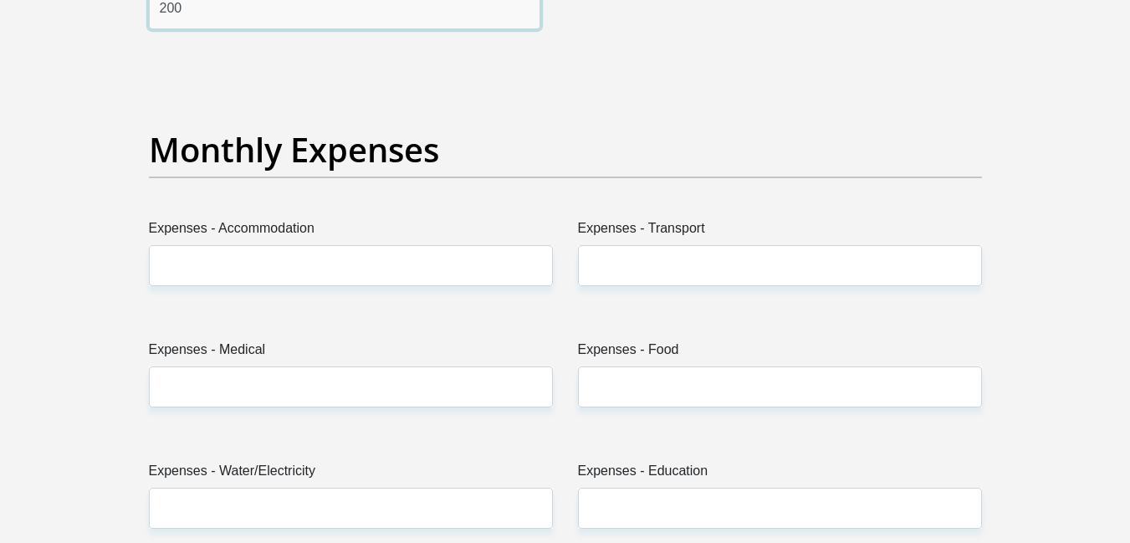
type input "200"
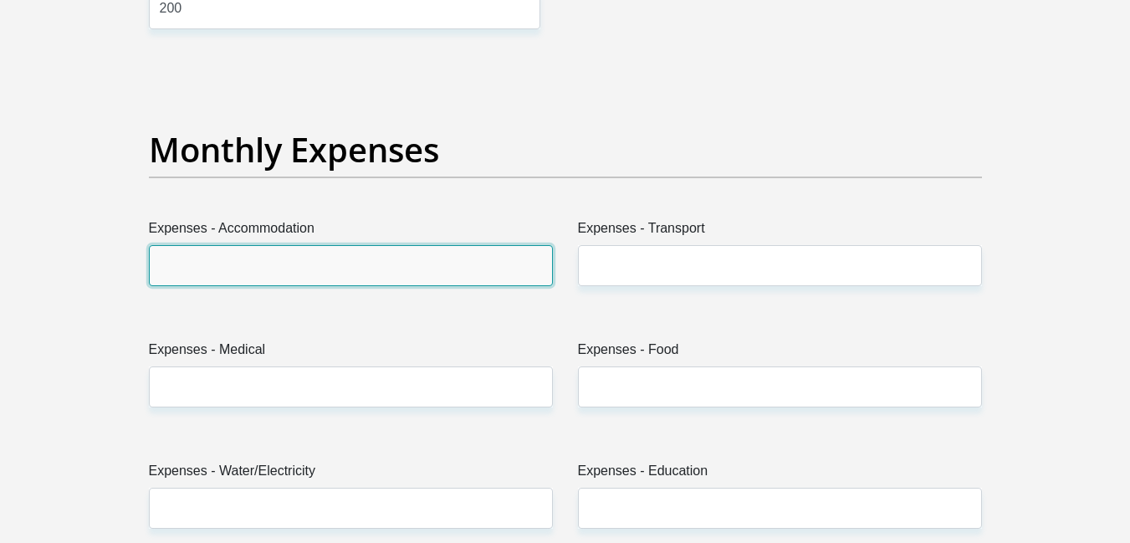
click at [197, 263] on input "Expenses - Accommodation" at bounding box center [351, 265] width 404 height 41
type input "0"
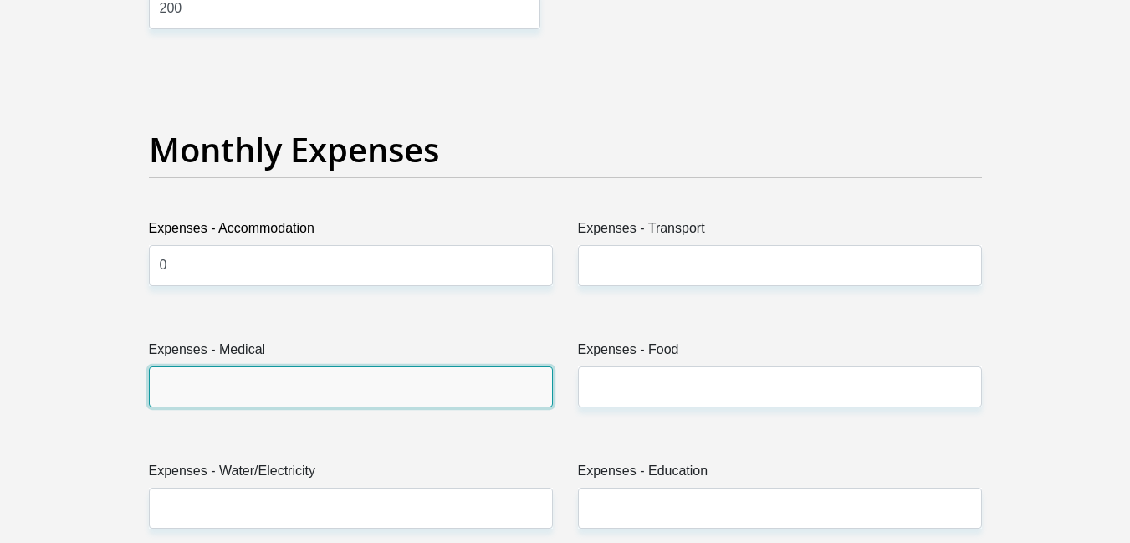
click at [219, 382] on input "Expenses - Medical" at bounding box center [351, 386] width 404 height 41
type input "0"
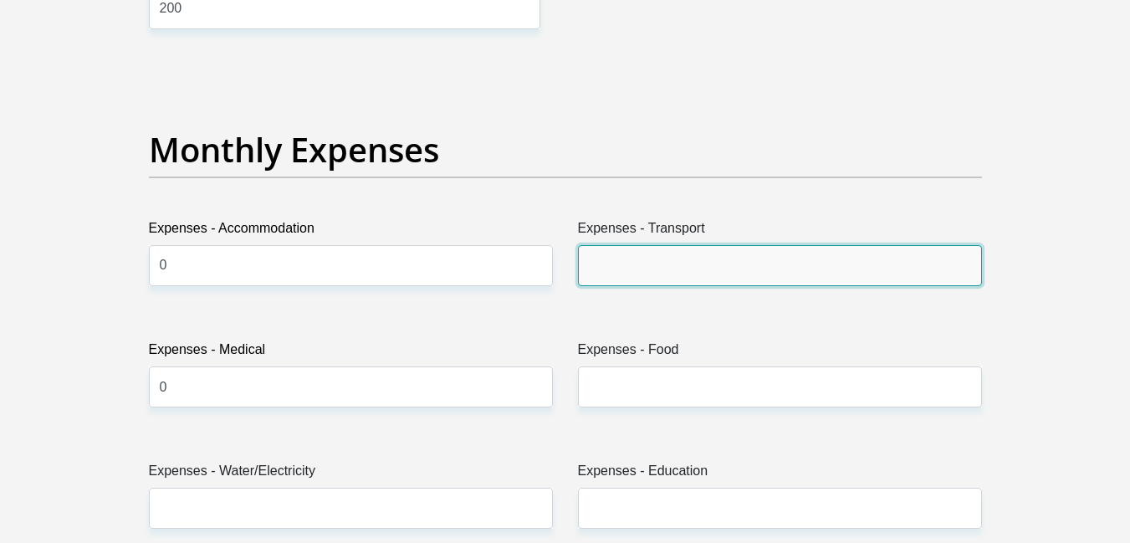
click at [624, 274] on input "Expenses - Transport" at bounding box center [780, 265] width 404 height 41
type input "0"
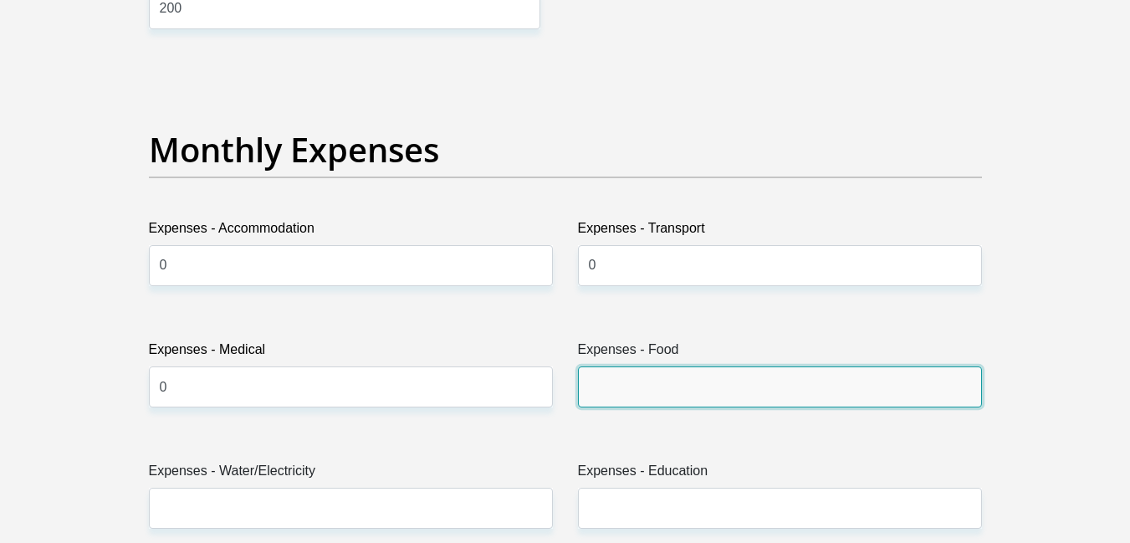
click at [618, 393] on input "Expenses - Food" at bounding box center [780, 386] width 404 height 41
type input "0"
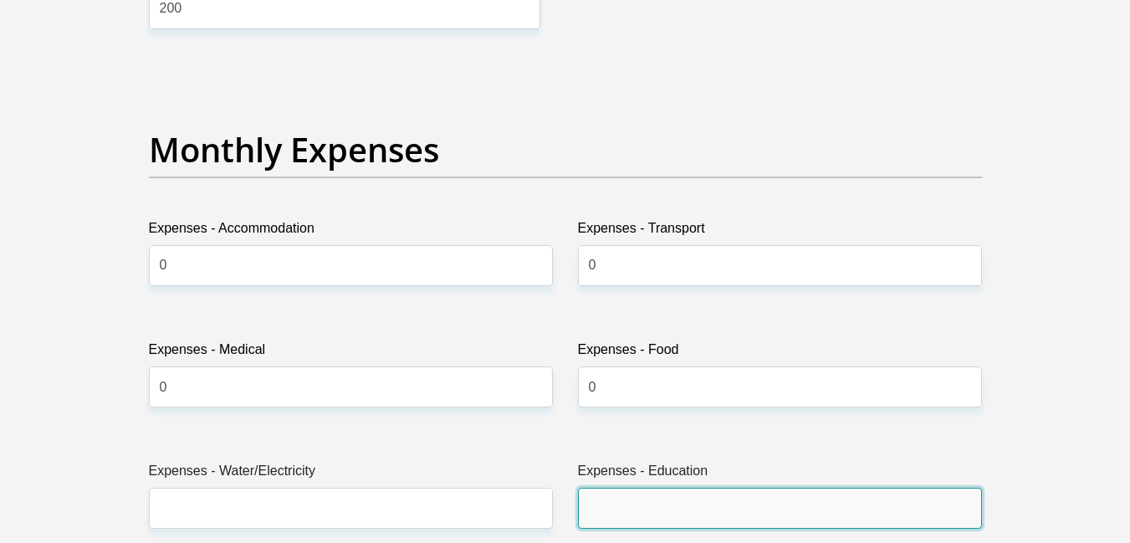
click at [605, 504] on input "Expenses - Education" at bounding box center [780, 508] width 404 height 41
type input "0"
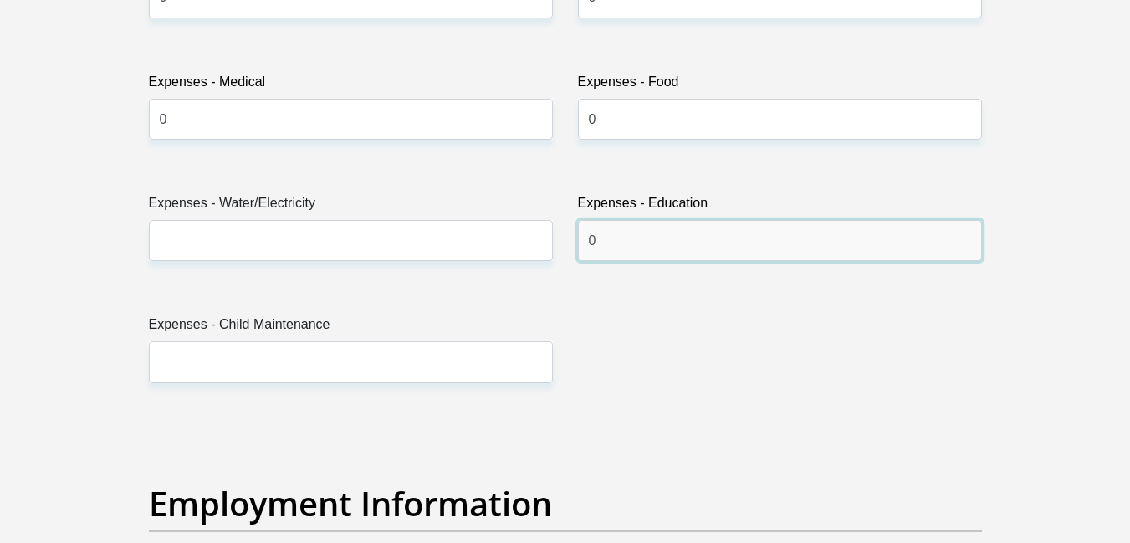
scroll to position [2683, 0]
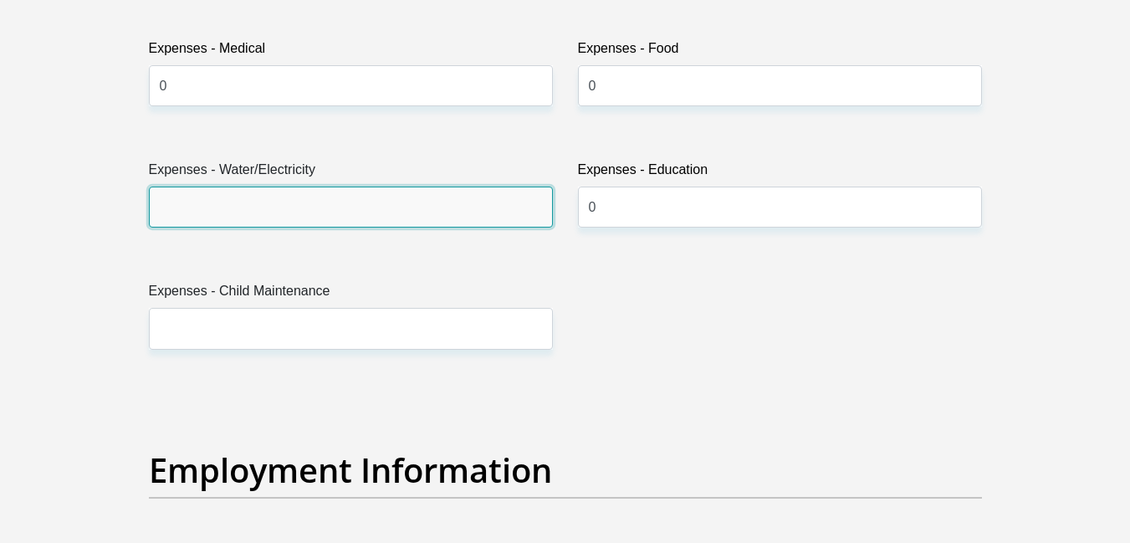
click at [372, 207] on input "Expenses - Water/Electricity" at bounding box center [351, 207] width 404 height 41
type input "0"
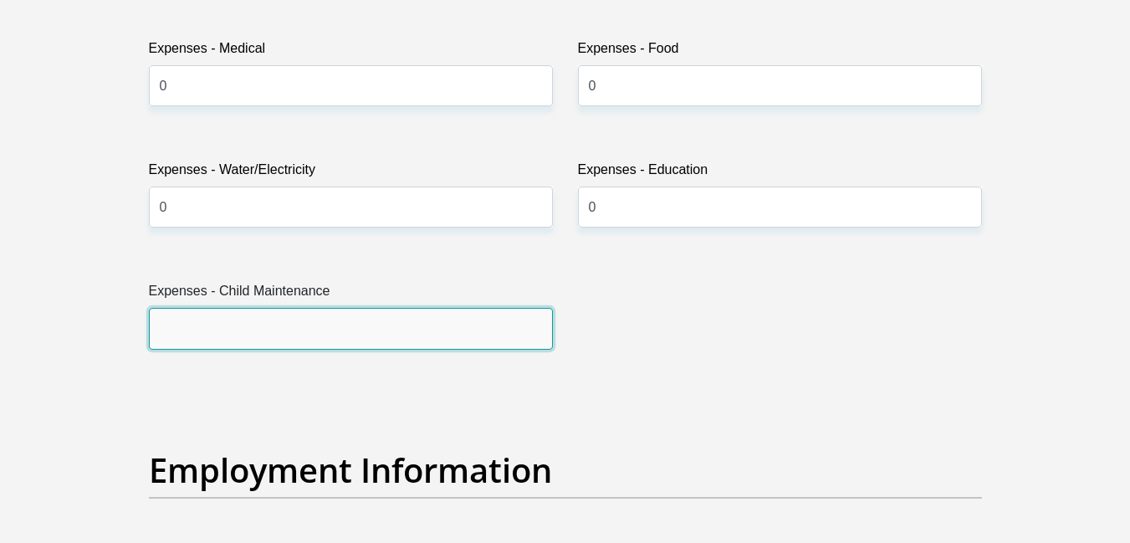
click at [259, 336] on input "Expenses - Child Maintenance" at bounding box center [351, 328] width 404 height 41
type input "0"
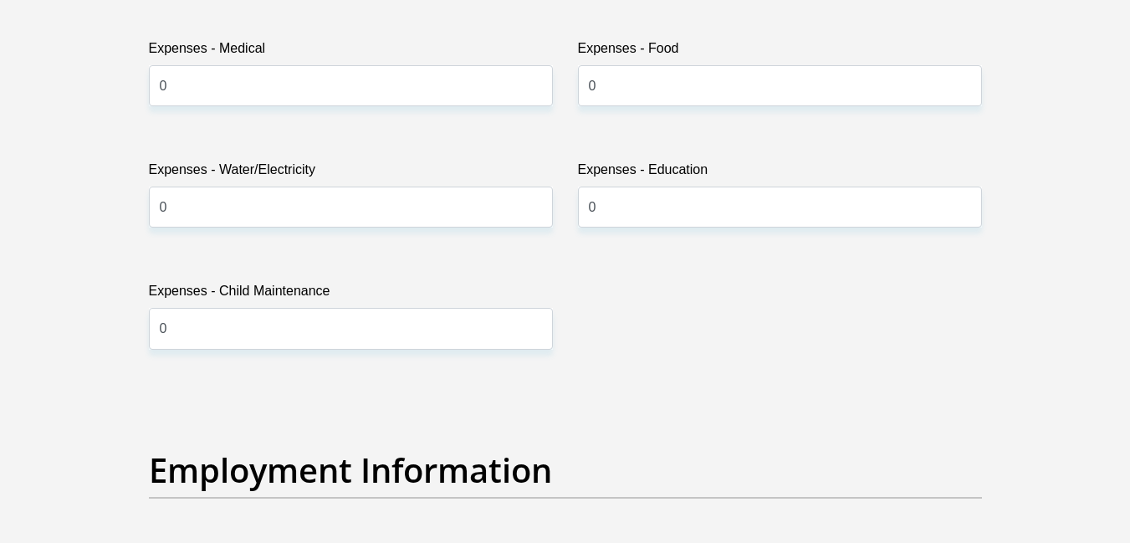
click at [291, 407] on div "Title Mr Ms Mrs Dr [PERSON_NAME] First Name [PERSON_NAME] Surname [PERSON_NAME]…" at bounding box center [565, 310] width 858 height 5460
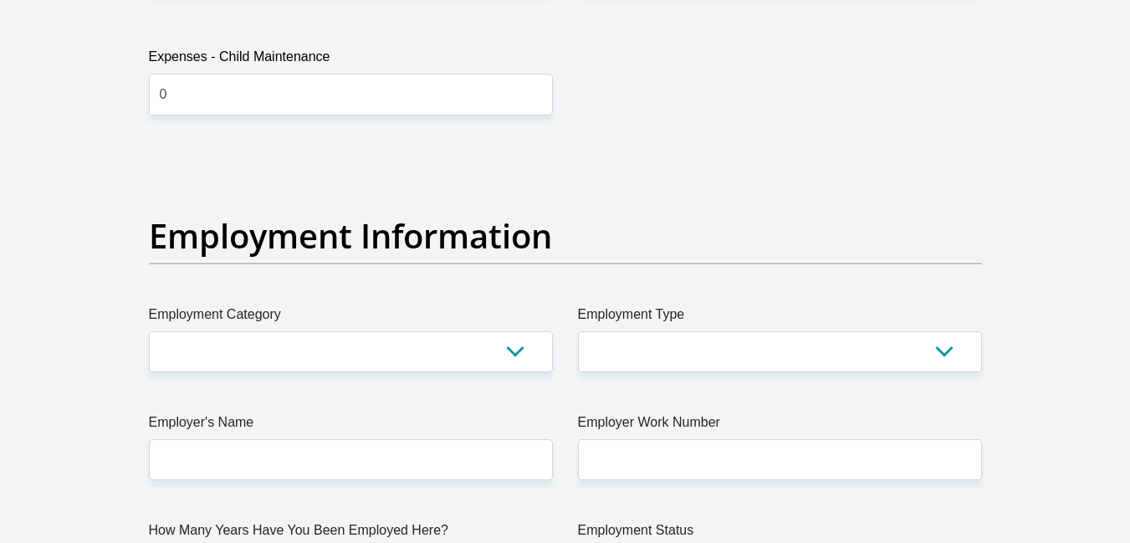
scroll to position [2950, 0]
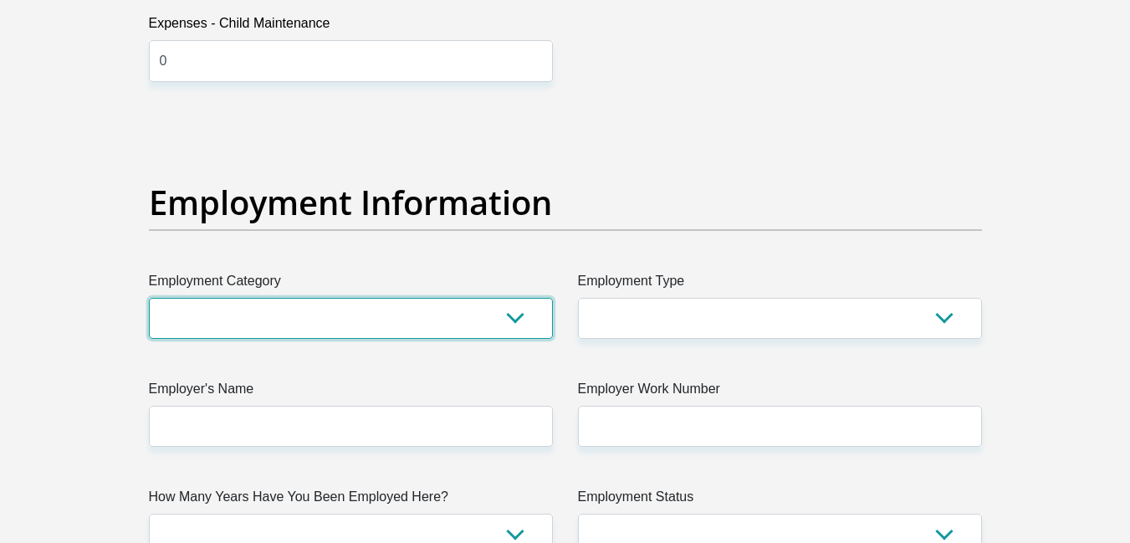
click at [525, 314] on select "AGRICULTURE ALCOHOL & TOBACCO CONSTRUCTION MATERIALS METALLURGY EQUIPMENT FOR R…" at bounding box center [351, 318] width 404 height 41
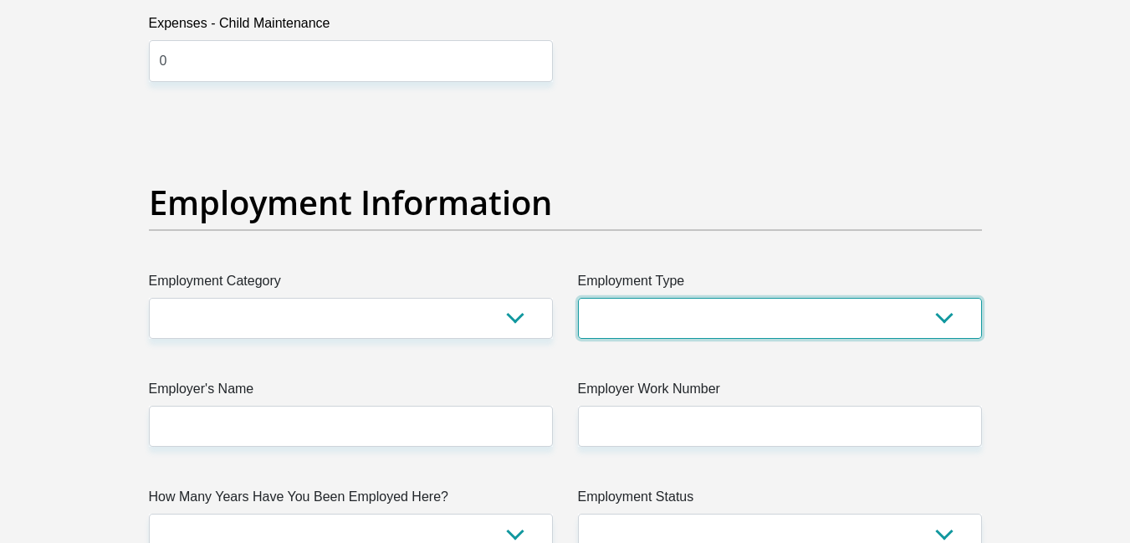
click at [760, 318] on select "College/Lecturer Craft Seller Creative Driver Executive Farmer Forces - Non Com…" at bounding box center [780, 318] width 404 height 41
click at [947, 316] on select "College/Lecturer Craft Seller Creative Driver Executive Farmer Forces - Non Com…" at bounding box center [780, 318] width 404 height 41
select select "Pensioner"
click at [578, 298] on select "College/Lecturer Craft Seller Creative Driver Executive Farmer Forces - Non Com…" at bounding box center [780, 318] width 404 height 41
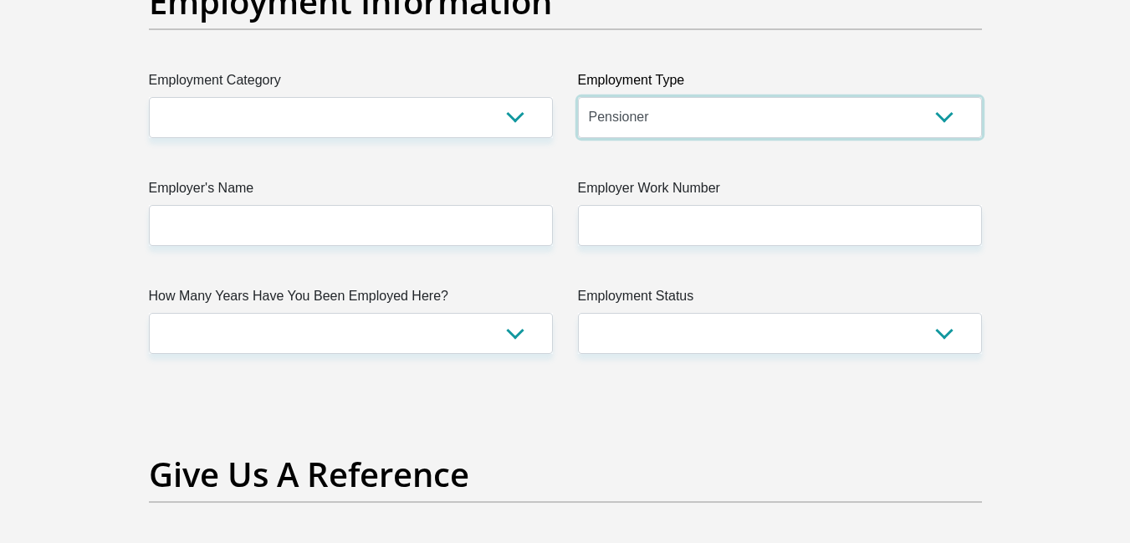
scroll to position [3185, 0]
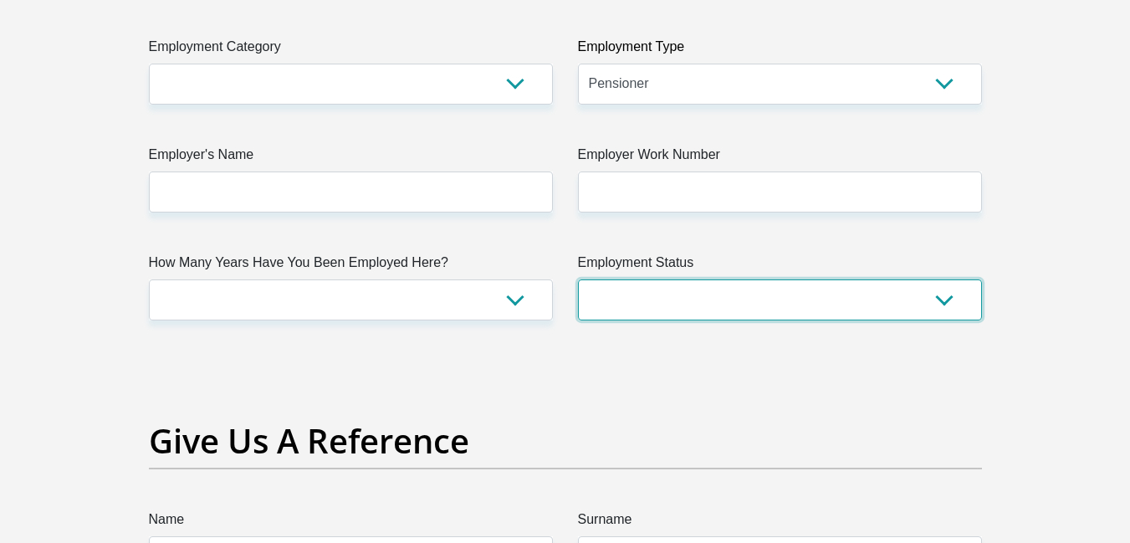
click at [941, 298] on select "Permanent/Full-time Part-time/Casual [DEMOGRAPHIC_DATA] Worker Self-Employed Ho…" at bounding box center [780, 299] width 404 height 41
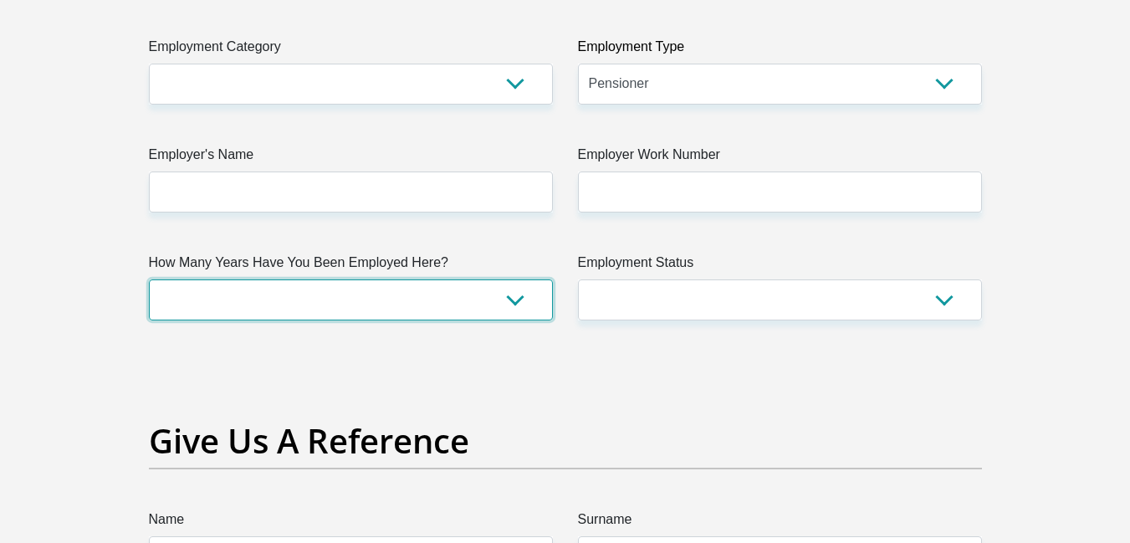
click at [529, 305] on select "less than 1 year 1-3 years 3-5 years 5+ years" at bounding box center [351, 299] width 404 height 41
select select "24"
click at [149, 279] on select "less than 1 year 1-3 years 3-5 years 5+ years" at bounding box center [351, 299] width 404 height 41
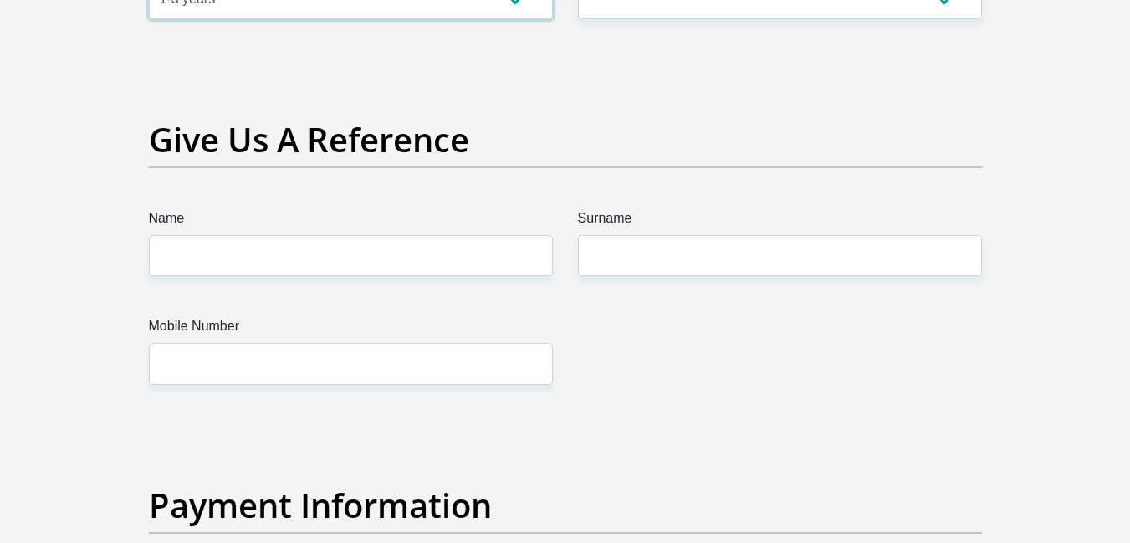
scroll to position [3553, 0]
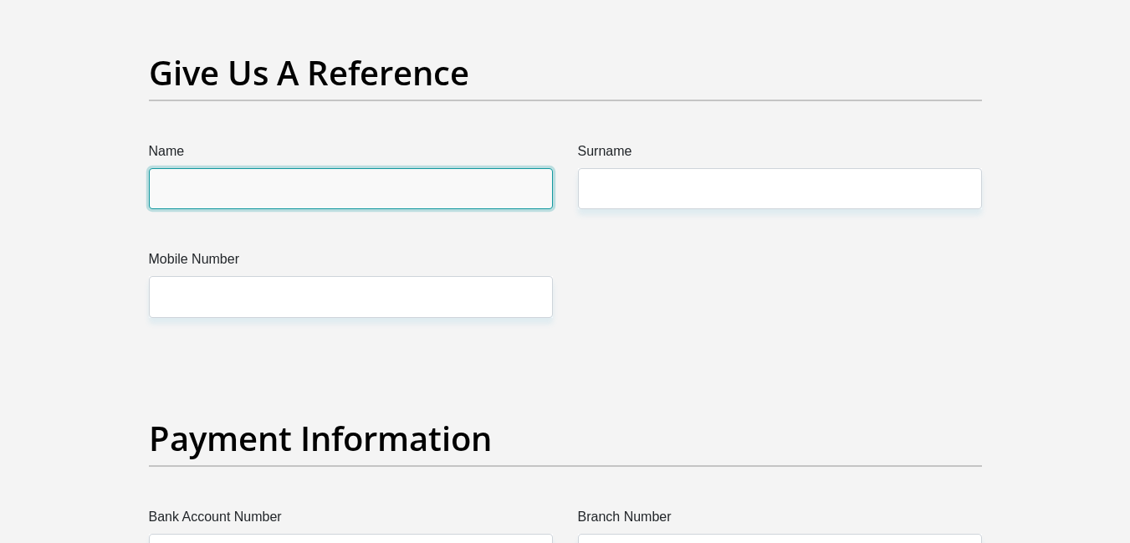
click at [502, 191] on input "Name" at bounding box center [351, 188] width 404 height 41
type input "k"
type input "v"
type input "VIJAY"
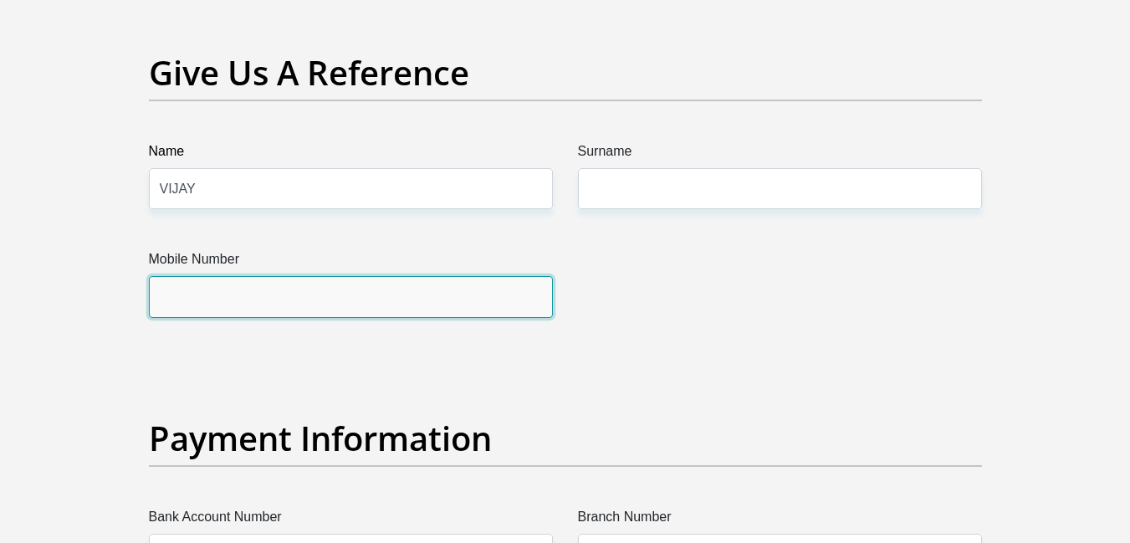
click at [448, 305] on input "Mobile Number" at bounding box center [351, 296] width 404 height 41
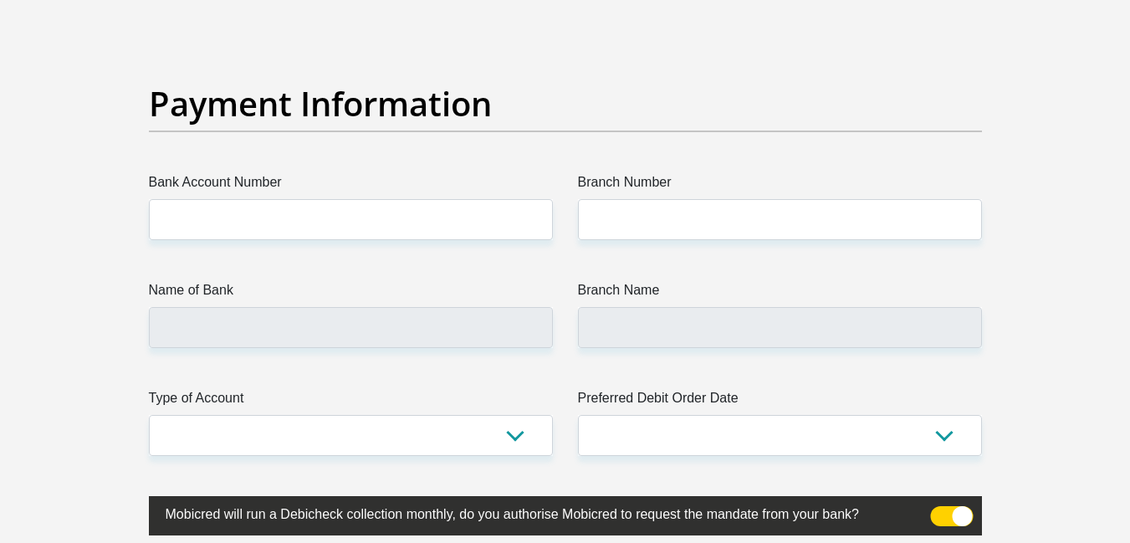
scroll to position [3921, 0]
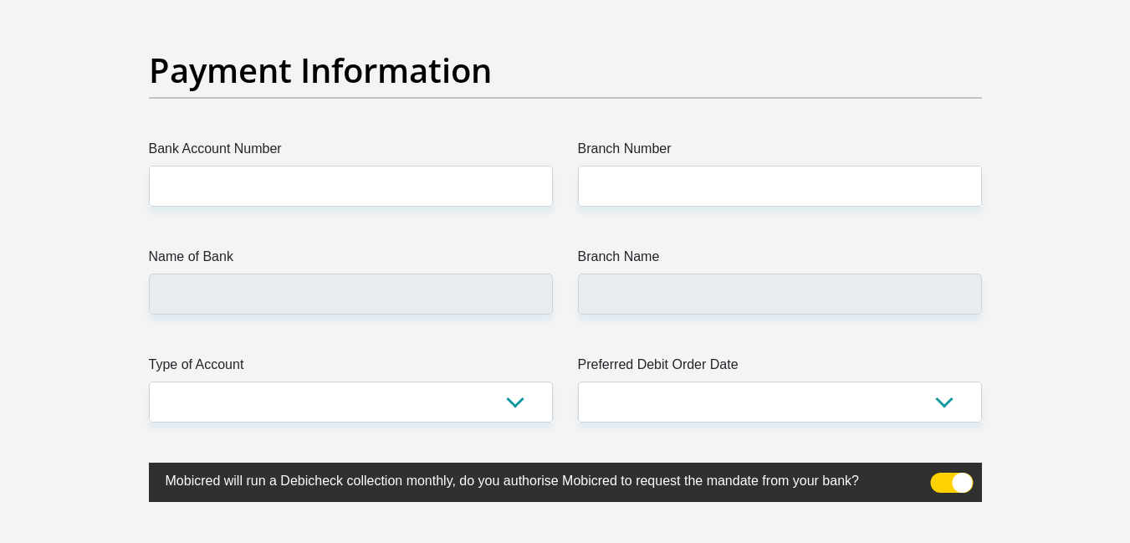
type input "0659703494"
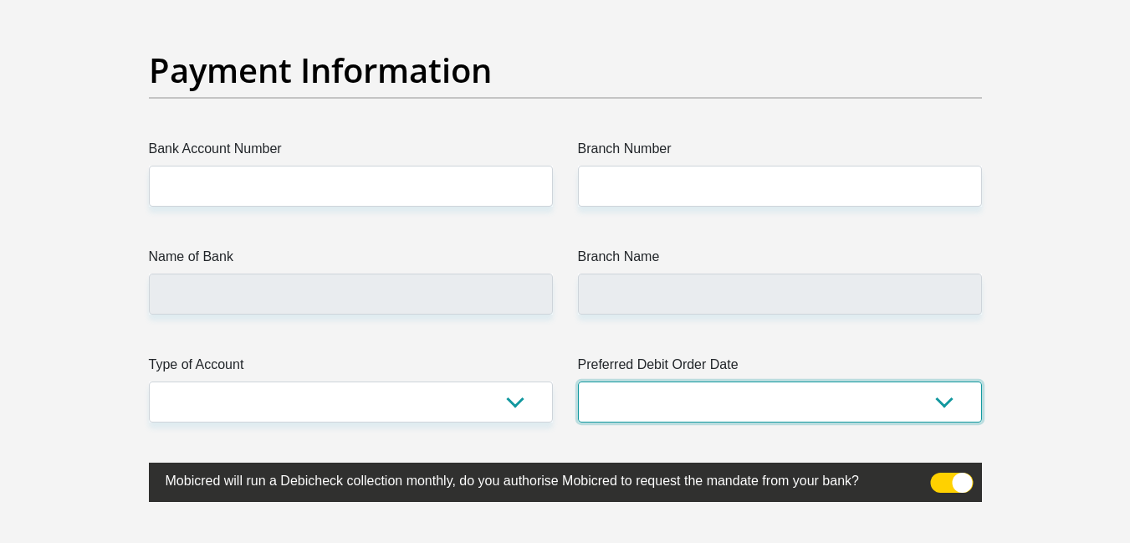
click at [937, 399] on select "1st 2nd 3rd 4th 5th 7th 18th 19th 20th 21st 22nd 23rd 24th 25th 26th 27th 28th …" at bounding box center [780, 402] width 404 height 41
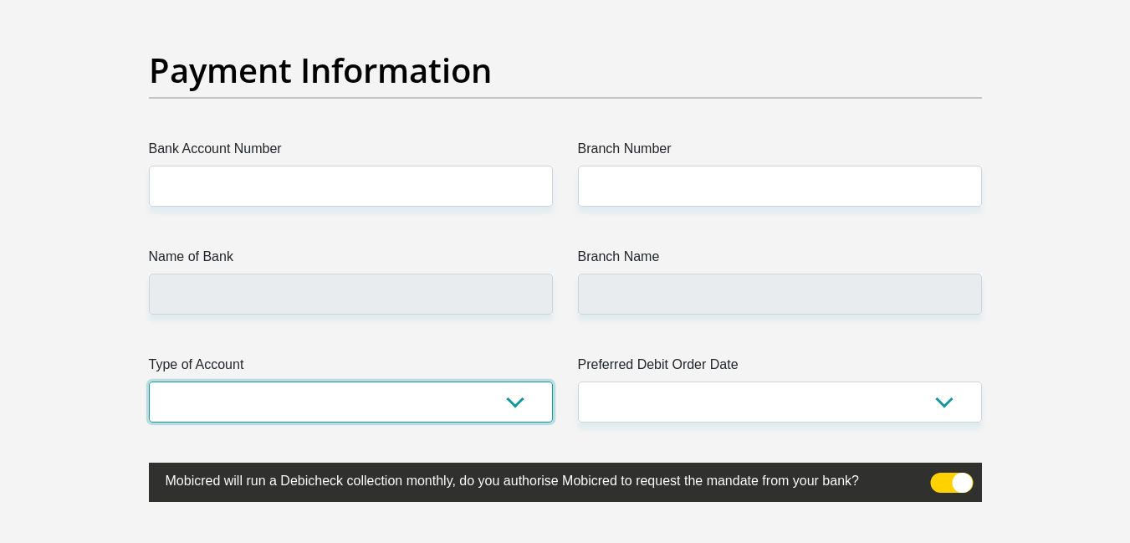
click at [515, 399] on select "Cheque Savings" at bounding box center [351, 402] width 404 height 41
